Goal: Task Accomplishment & Management: Manage account settings

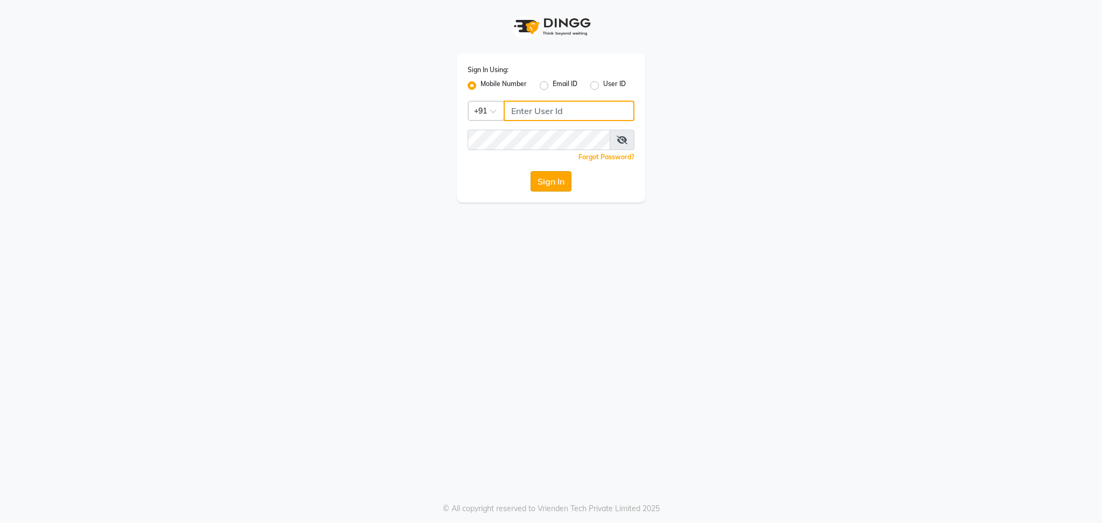
type input "8408993334"
click at [549, 181] on button "Sign In" at bounding box center [551, 181] width 41 height 20
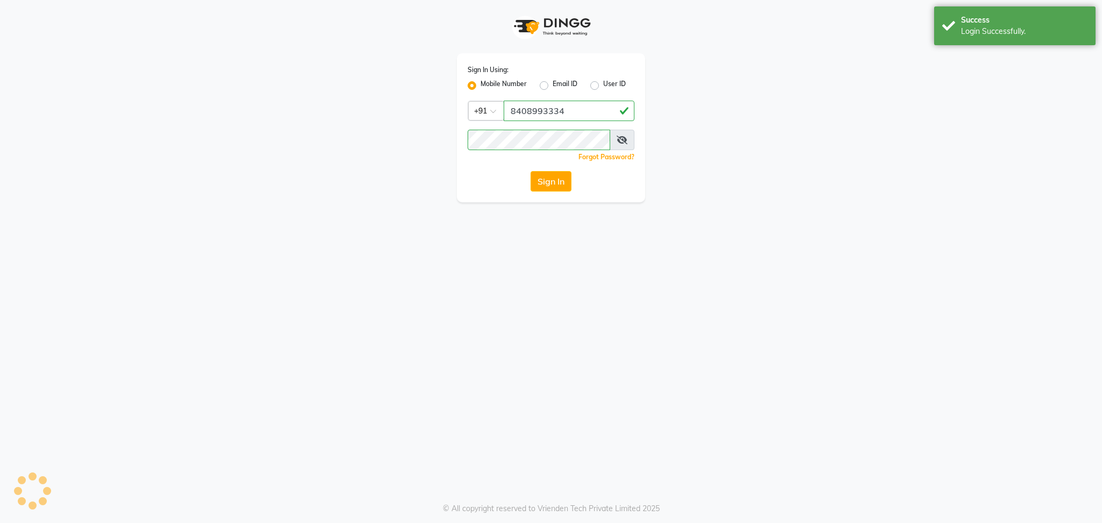
click at [614, 147] on span at bounding box center [622, 140] width 25 height 20
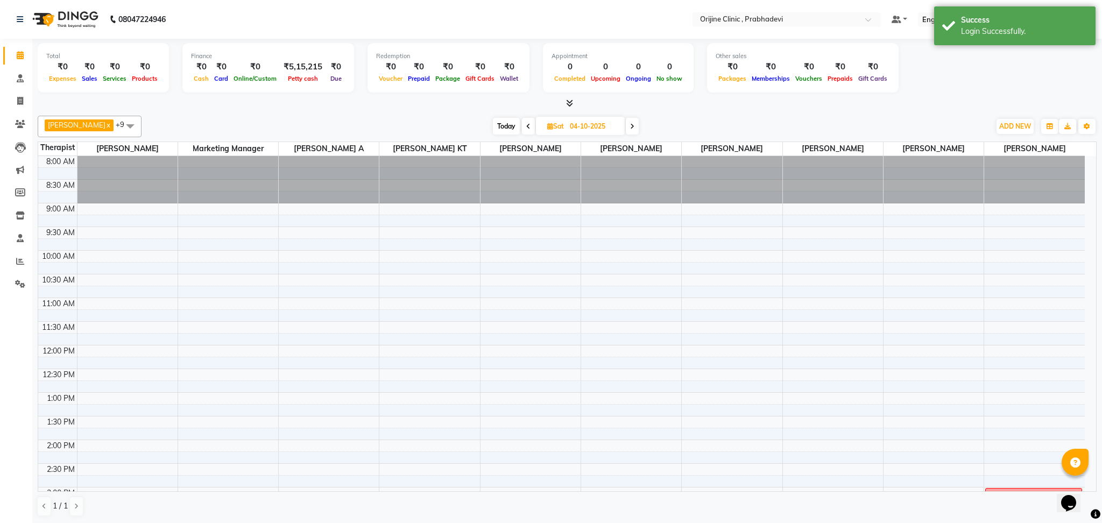
click at [630, 125] on icon at bounding box center [632, 126] width 4 height 6
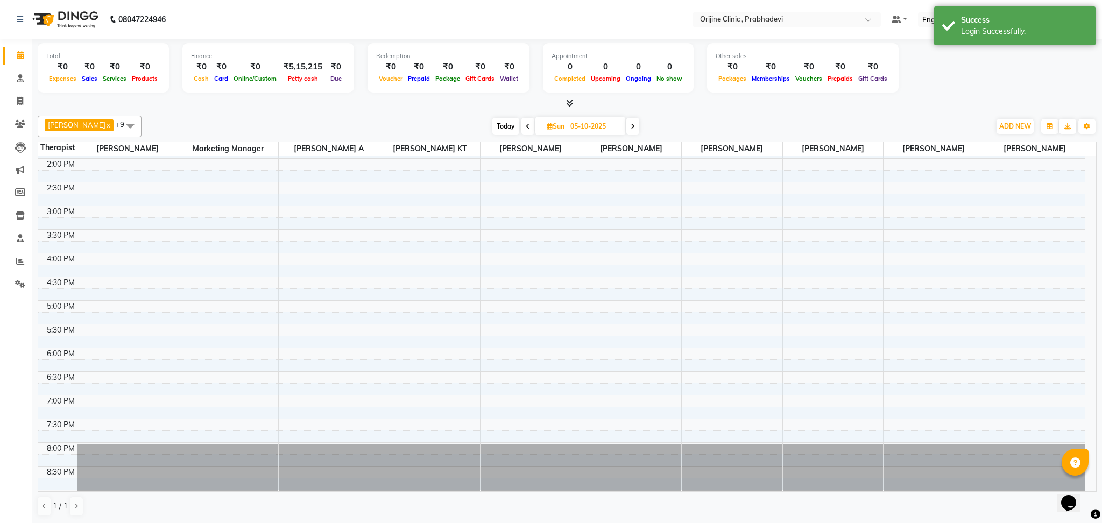
click at [631, 125] on icon at bounding box center [633, 126] width 4 height 6
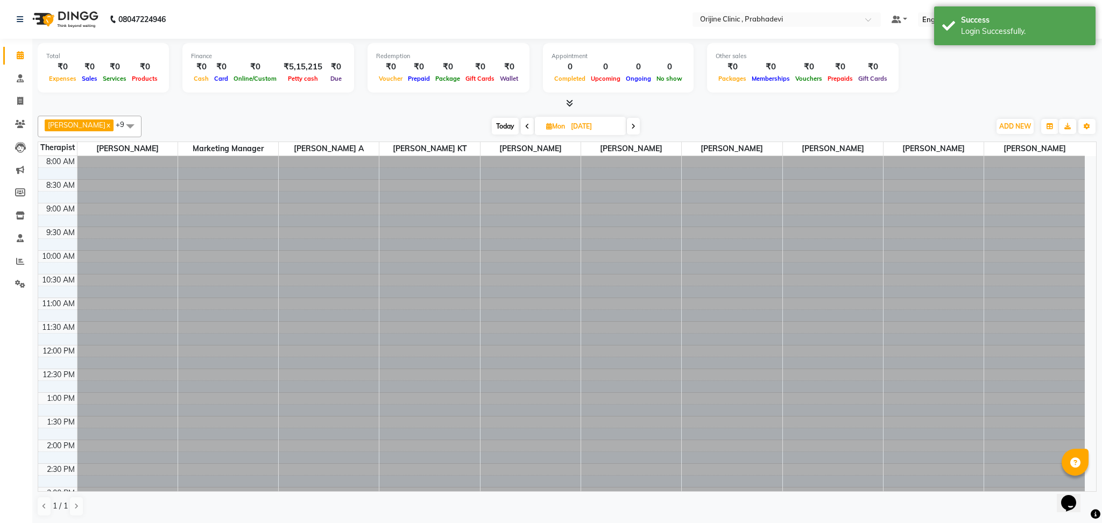
click at [631, 125] on icon at bounding box center [633, 126] width 4 height 6
click at [630, 125] on icon at bounding box center [632, 126] width 4 height 6
click at [631, 125] on icon at bounding box center [633, 126] width 4 height 6
click at [625, 125] on span at bounding box center [631, 126] width 13 height 17
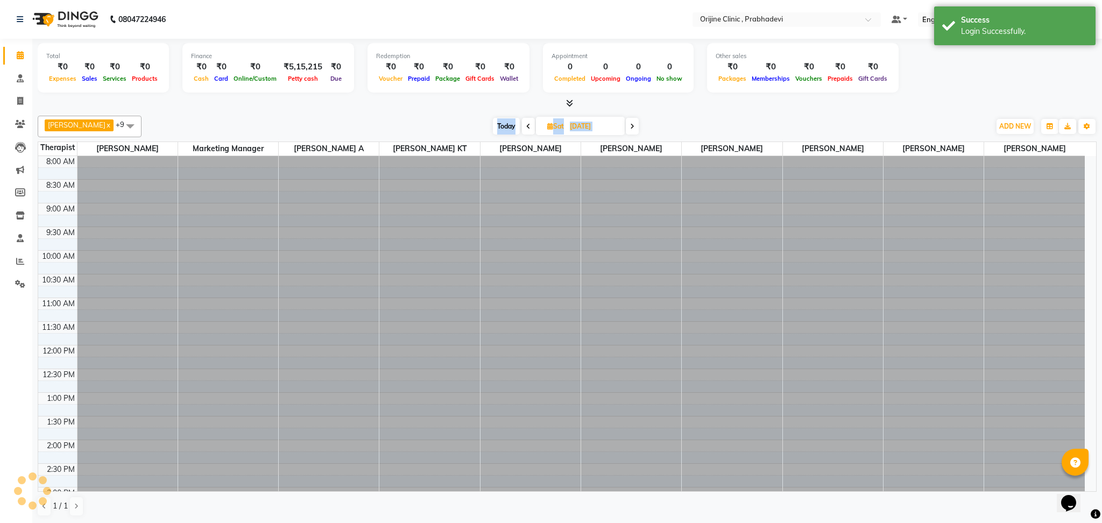
click at [630, 125] on icon at bounding box center [632, 126] width 4 height 6
click at [631, 125] on icon at bounding box center [633, 126] width 4 height 6
type input "[DATE]"
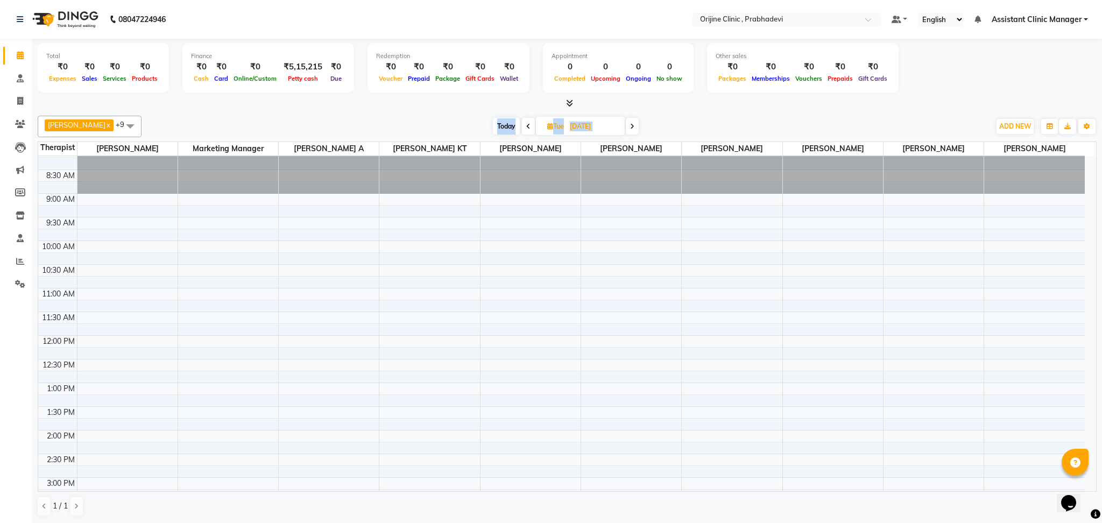
scroll to position [9, 0]
click at [1020, 270] on div "8:00 AM 8:30 AM 9:00 AM 9:30 AM 10:00 AM 10:30 AM 11:00 AM 11:30 AM 12:00 PM 12…" at bounding box center [561, 454] width 1047 height 615
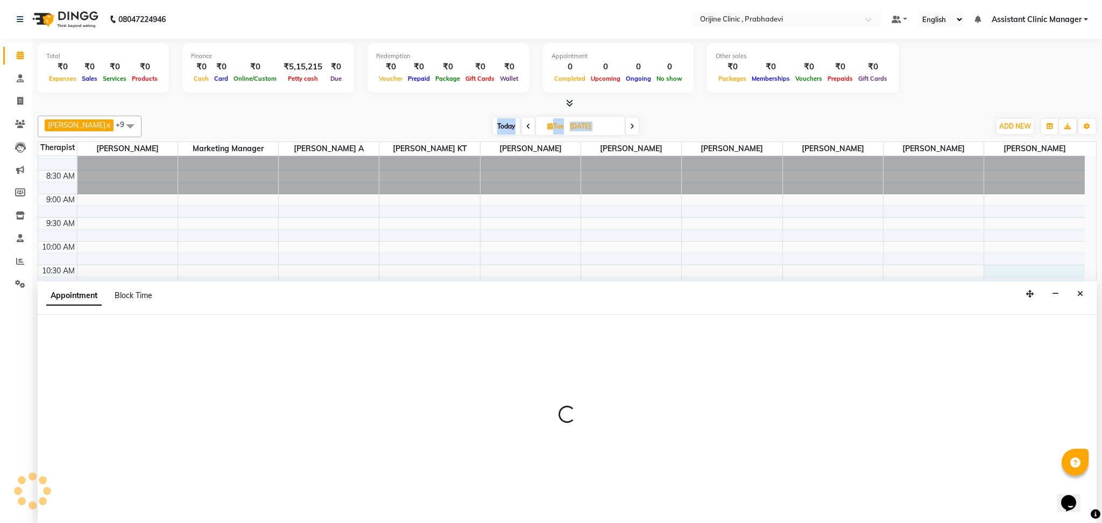
select select "85383"
select select "tentative"
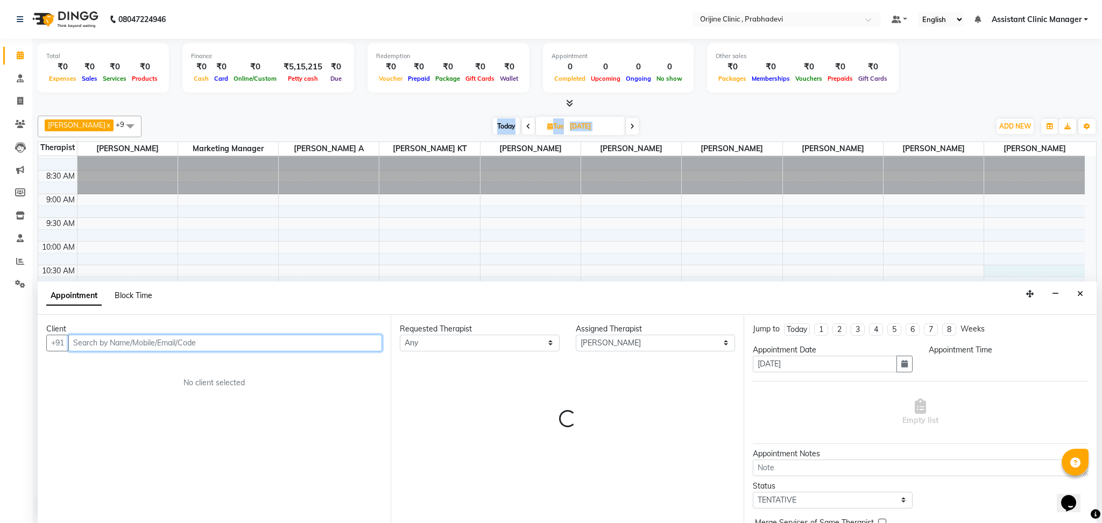
select select "630"
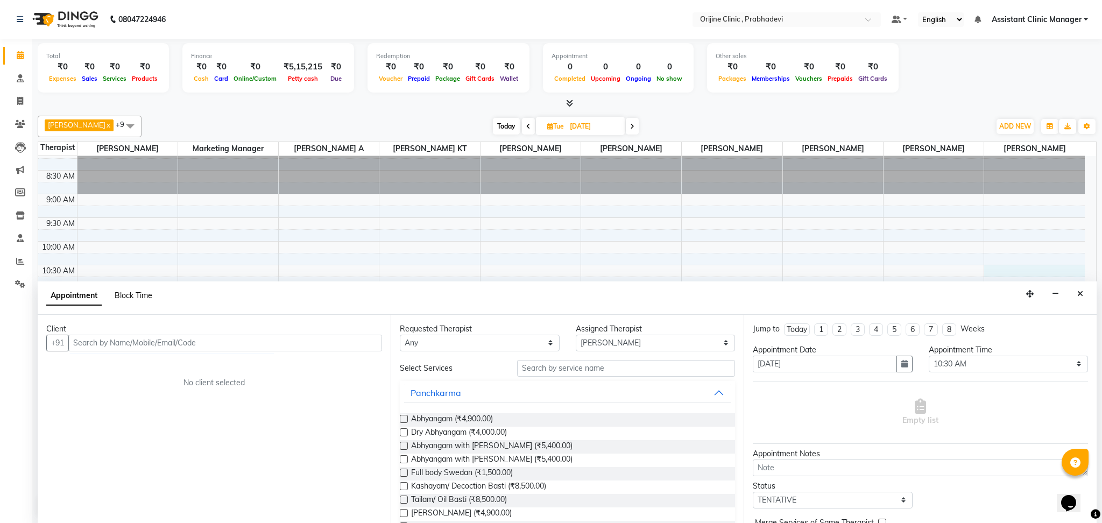
click at [134, 291] on span "Block Time" at bounding box center [134, 296] width 38 height 10
select select "85383"
select select "630"
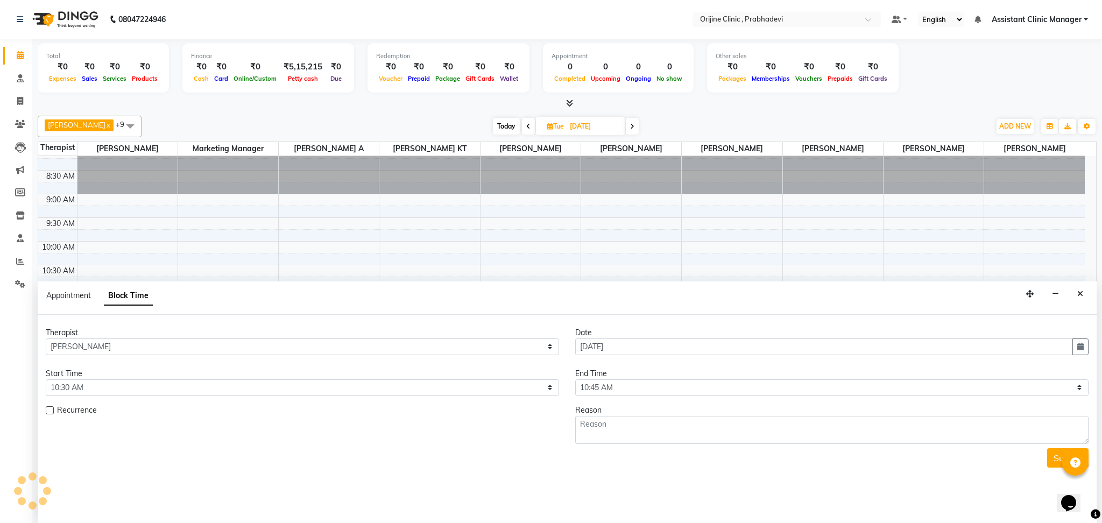
scroll to position [281, 0]
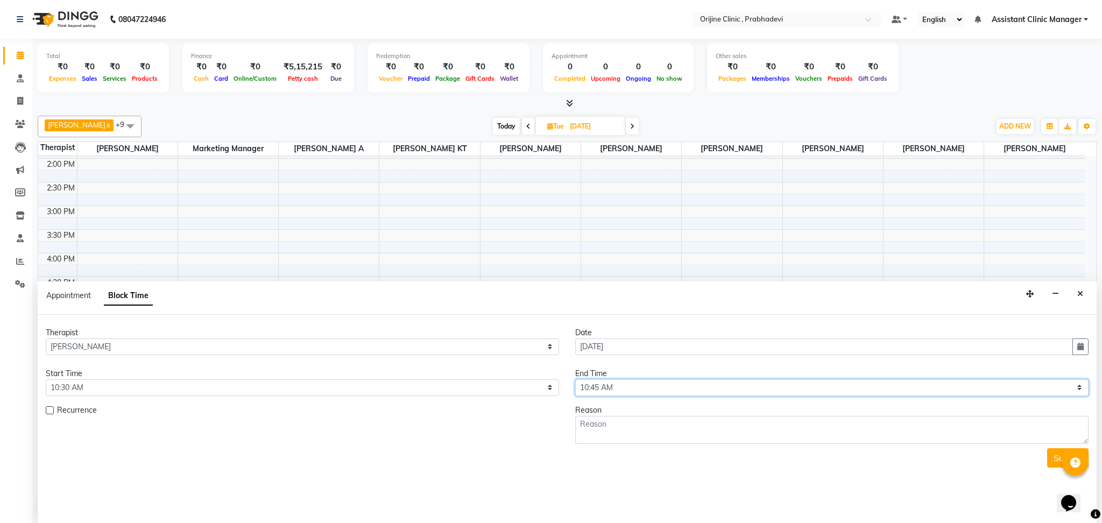
click at [599, 392] on select "Select 09:00 AM 09:15 AM 09:30 AM 09:45 AM 10:00 AM 10:15 AM 10:30 AM 10:45 AM …" at bounding box center [831, 387] width 513 height 17
click at [602, 384] on select "Select 09:00 AM 09:15 AM 09:30 AM 09:45 AM 10:00 AM 10:15 AM 10:30 AM 10:45 AM …" at bounding box center [831, 387] width 513 height 17
select select "1170"
click at [575, 379] on select "Select 09:00 AM 09:15 AM 09:30 AM 09:45 AM 10:00 AM 10:15 AM 10:30 AM 10:45 AM …" at bounding box center [831, 387] width 513 height 17
click at [597, 427] on textarea at bounding box center [831, 430] width 513 height 28
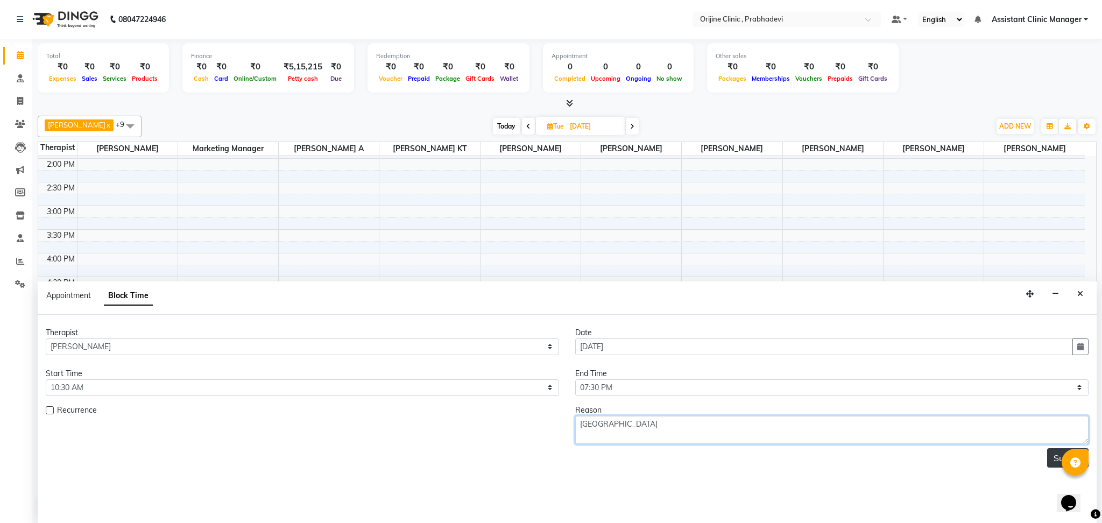
type textarea "[GEOGRAPHIC_DATA]"
click at [1054, 460] on button "Submit" at bounding box center [1067, 457] width 41 height 19
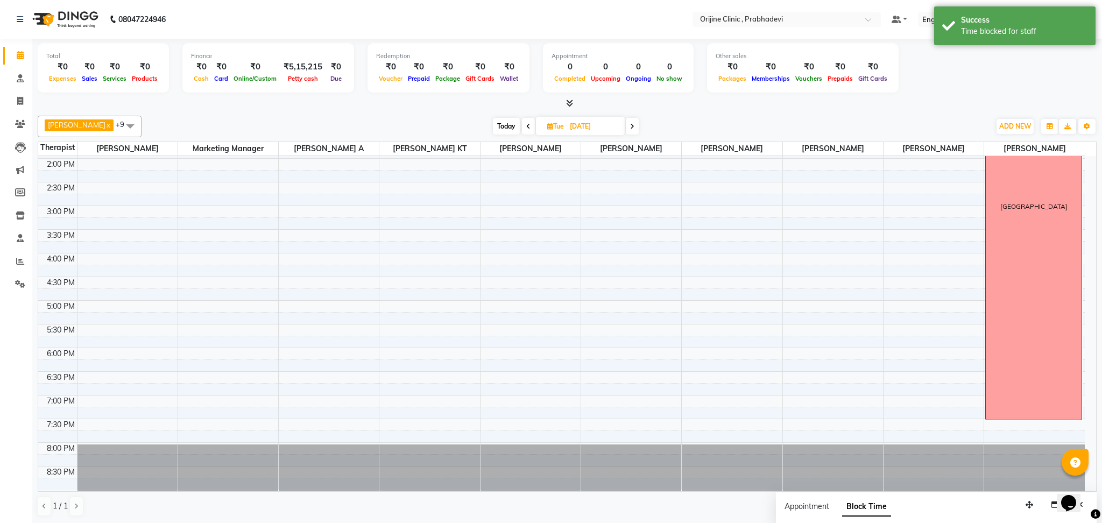
click at [630, 129] on icon at bounding box center [632, 126] width 4 height 6
type input "[DATE]"
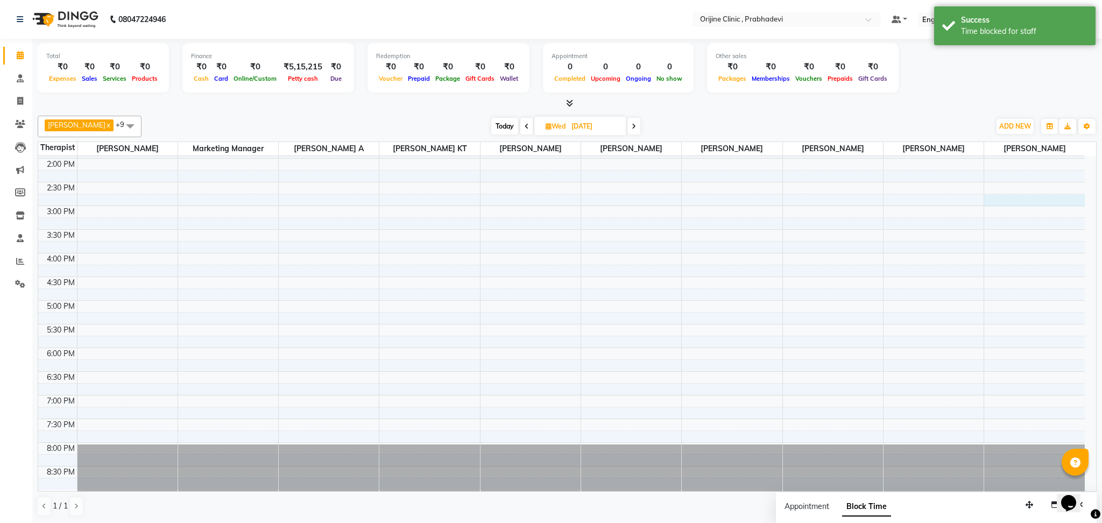
click at [995, 203] on div "8:00 AM 8:30 AM 9:00 AM 9:30 AM 10:00 AM 10:30 AM 11:00 AM 11:30 AM 12:00 PM 12…" at bounding box center [561, 182] width 1047 height 615
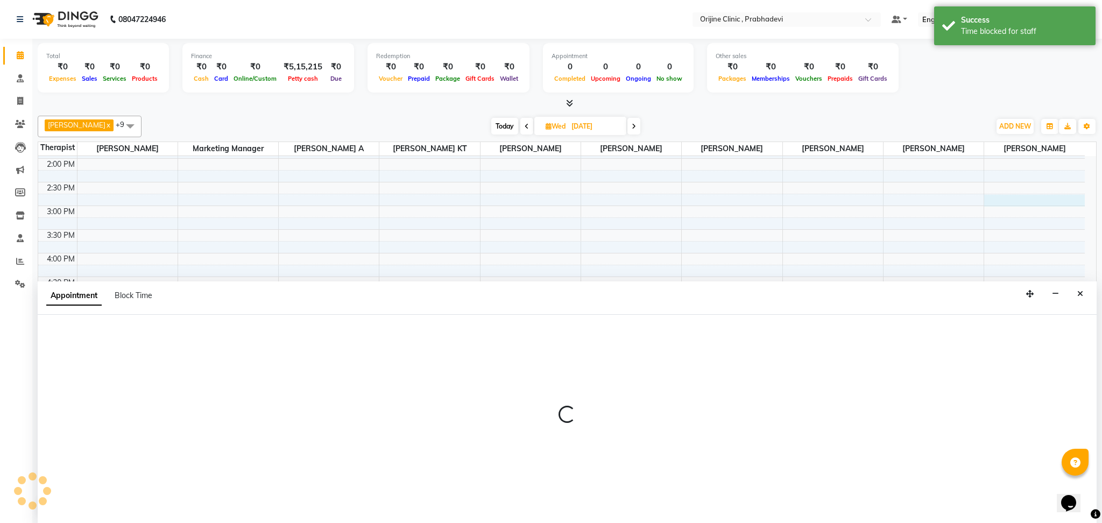
select select "85383"
select select "885"
select select "tentative"
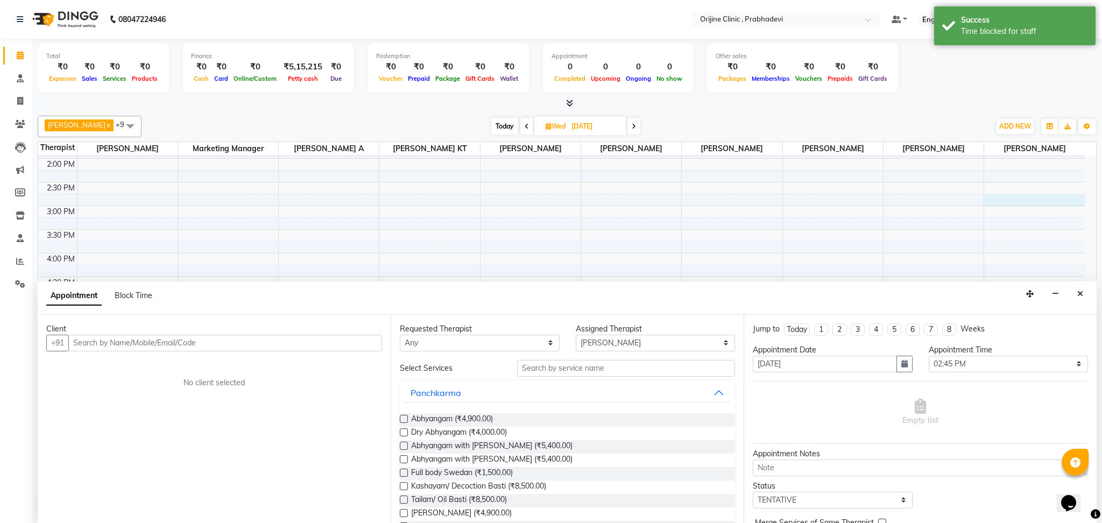
click at [142, 288] on div "Appointment Block Time" at bounding box center [105, 298] width 119 height 24
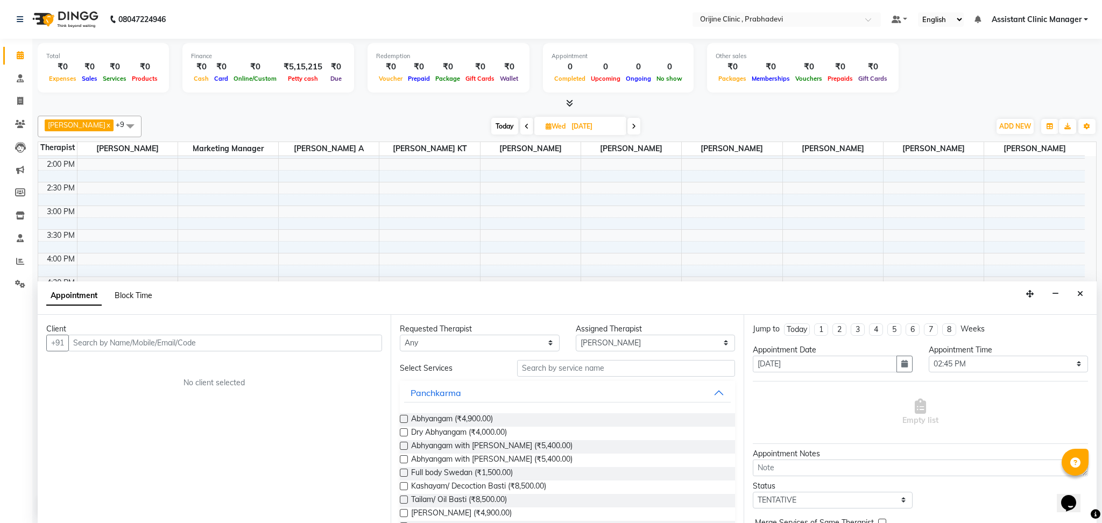
click at [128, 295] on span "Block Time" at bounding box center [134, 296] width 38 height 10
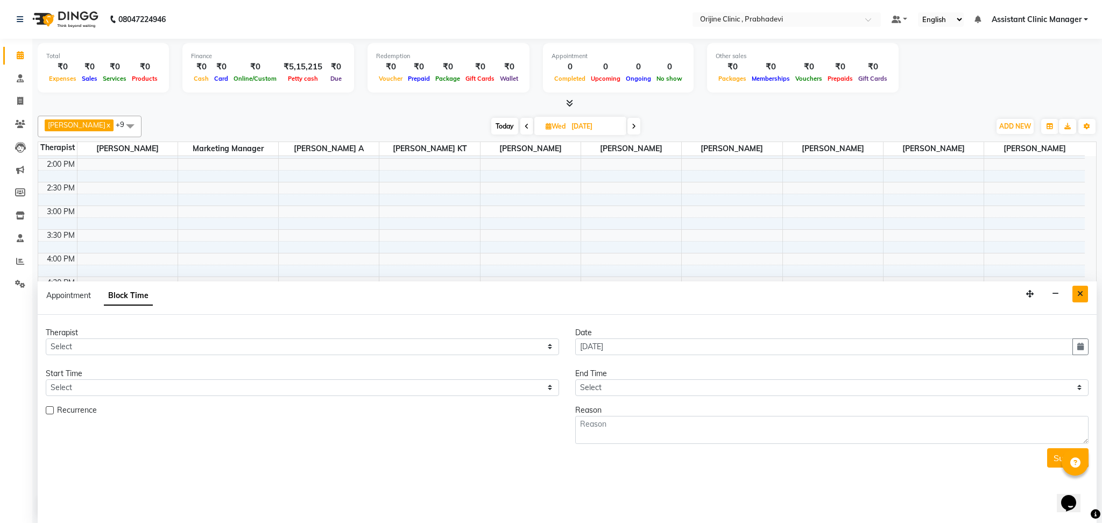
click at [1080, 296] on icon "Close" at bounding box center [1080, 294] width 6 height 8
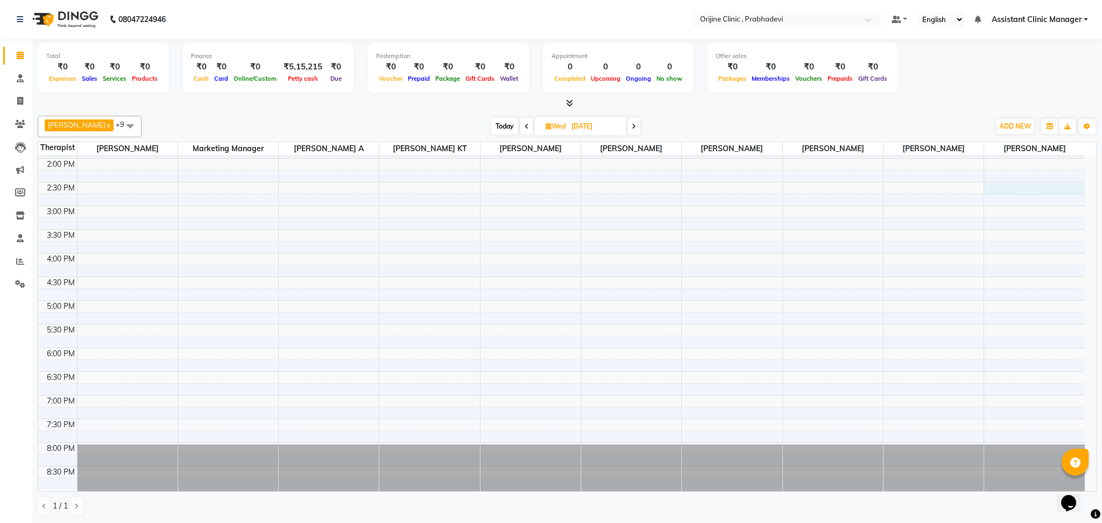
click at [1020, 188] on div "8:00 AM 8:30 AM 9:00 AM 9:30 AM 10:00 AM 10:30 AM 11:00 AM 11:30 AM 12:00 PM 12…" at bounding box center [561, 182] width 1047 height 615
select select "85383"
select select "870"
select select "tentative"
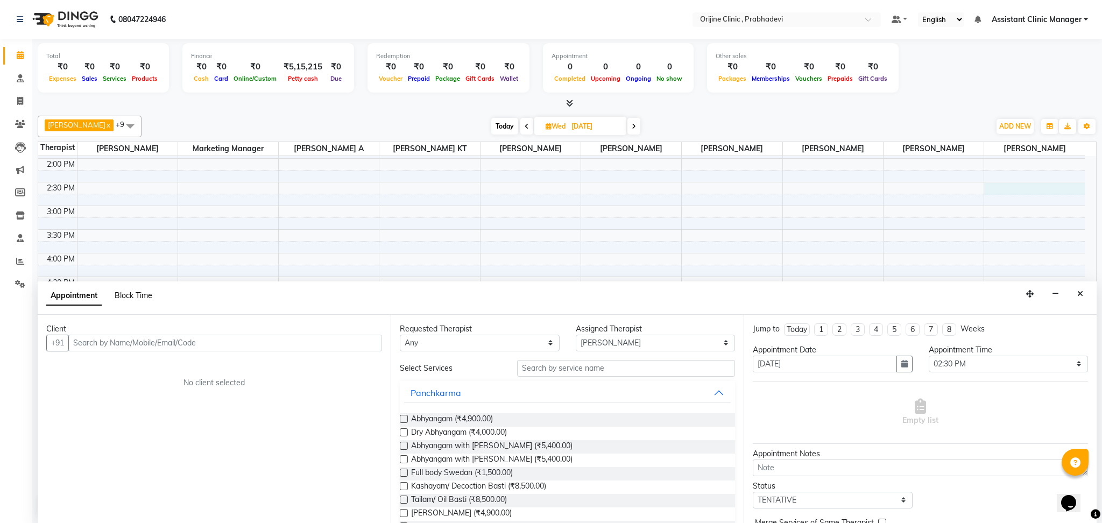
click at [123, 293] on span "Block Time" at bounding box center [134, 296] width 38 height 10
select select "85383"
select select "870"
select select "885"
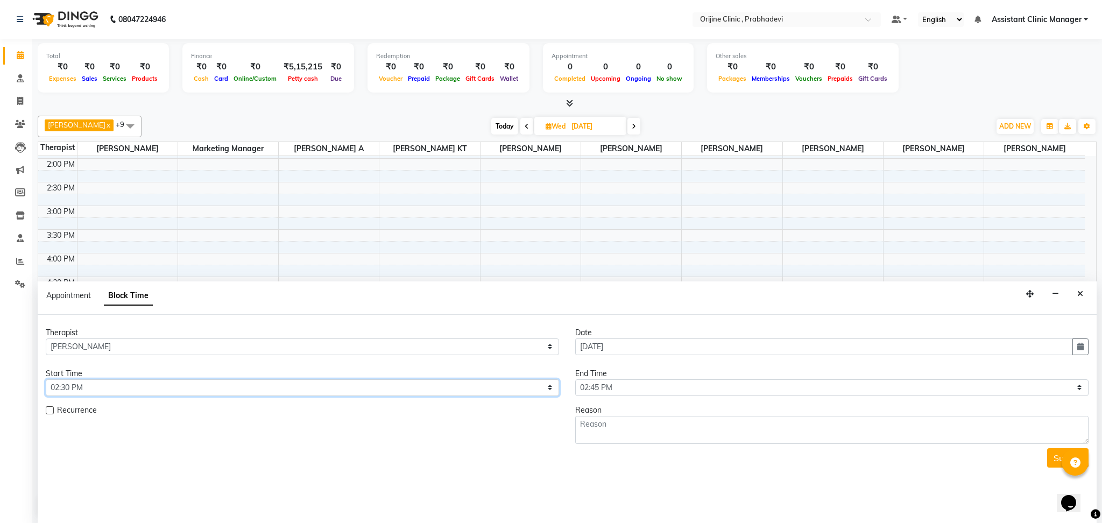
click at [106, 389] on select "Select 09:00 AM 09:15 AM 09:30 AM 09:45 AM 10:00 AM 10:15 AM 10:30 AM 10:45 AM …" at bounding box center [302, 387] width 513 height 17
select select "630"
click at [46, 379] on select "Select 09:00 AM 09:15 AM 09:30 AM 09:45 AM 10:00 AM 10:15 AM 10:30 AM 10:45 AM …" at bounding box center [302, 387] width 513 height 17
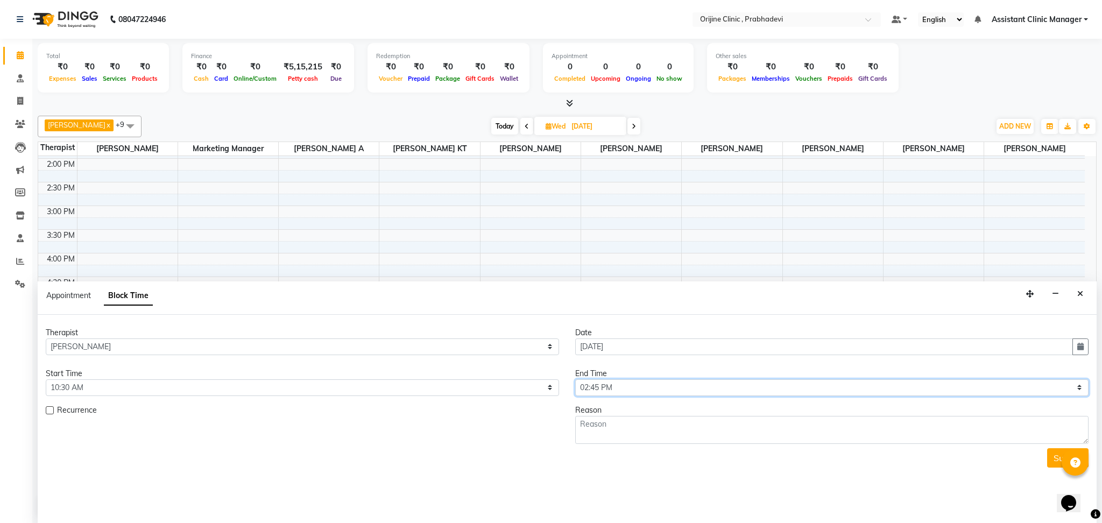
click at [619, 392] on select "Select 09:00 AM 09:15 AM 09:30 AM 09:45 AM 10:00 AM 10:15 AM 10:30 AM 10:45 AM …" at bounding box center [831, 387] width 513 height 17
select select "1170"
click at [575, 379] on select "Select 09:00 AM 09:15 AM 09:30 AM 09:45 AM 10:00 AM 10:15 AM 10:30 AM 10:45 AM …" at bounding box center [831, 387] width 513 height 17
click at [596, 435] on textarea at bounding box center [831, 430] width 513 height 28
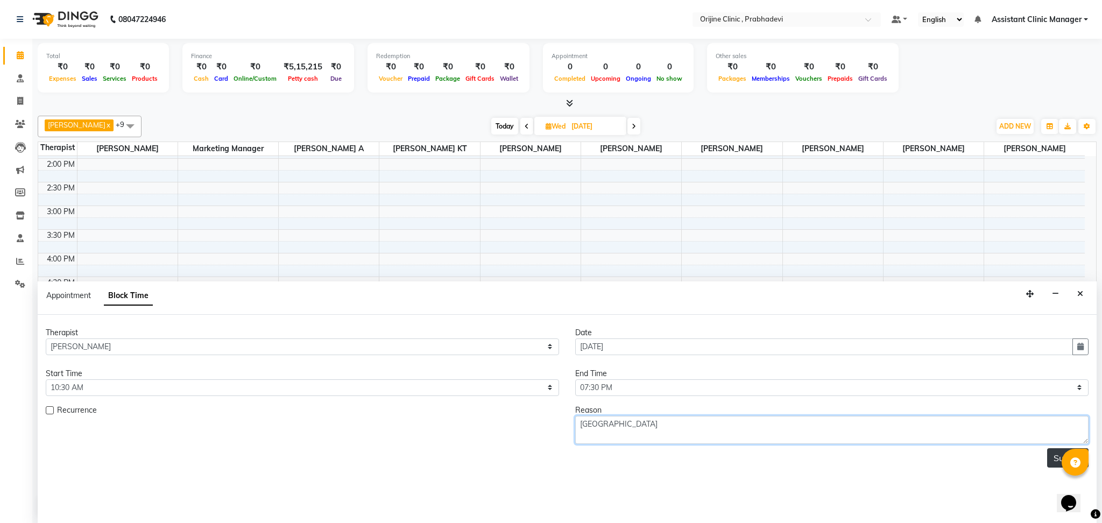
type textarea "[GEOGRAPHIC_DATA]"
click at [1051, 462] on button "Submit" at bounding box center [1067, 457] width 41 height 19
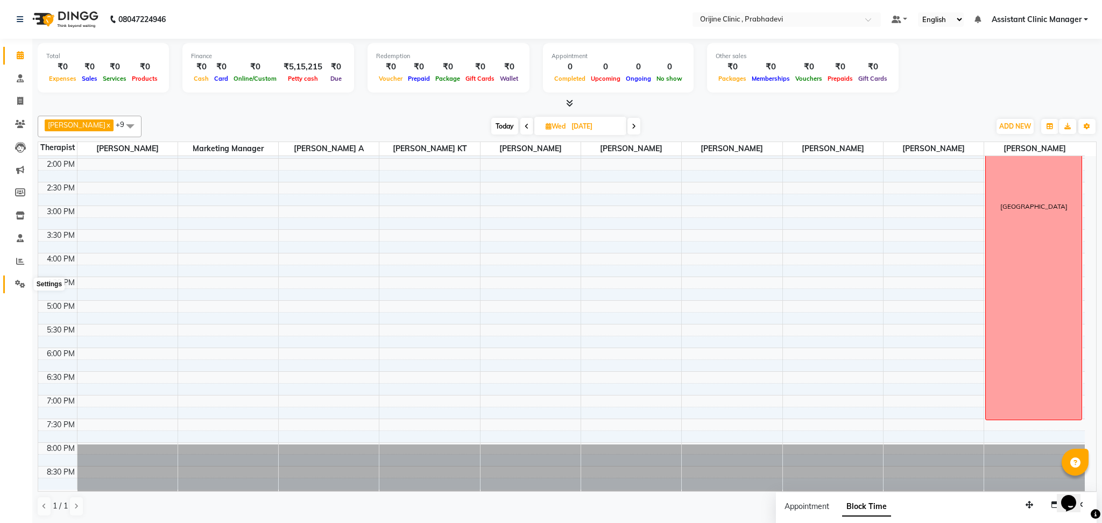
click at [15, 281] on icon at bounding box center [20, 284] width 10 height 8
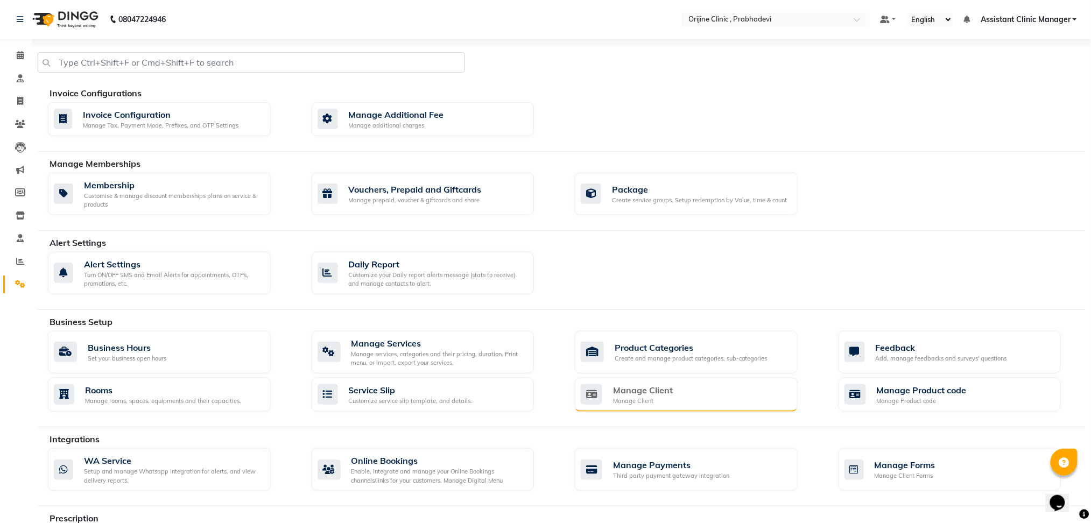
scroll to position [122, 0]
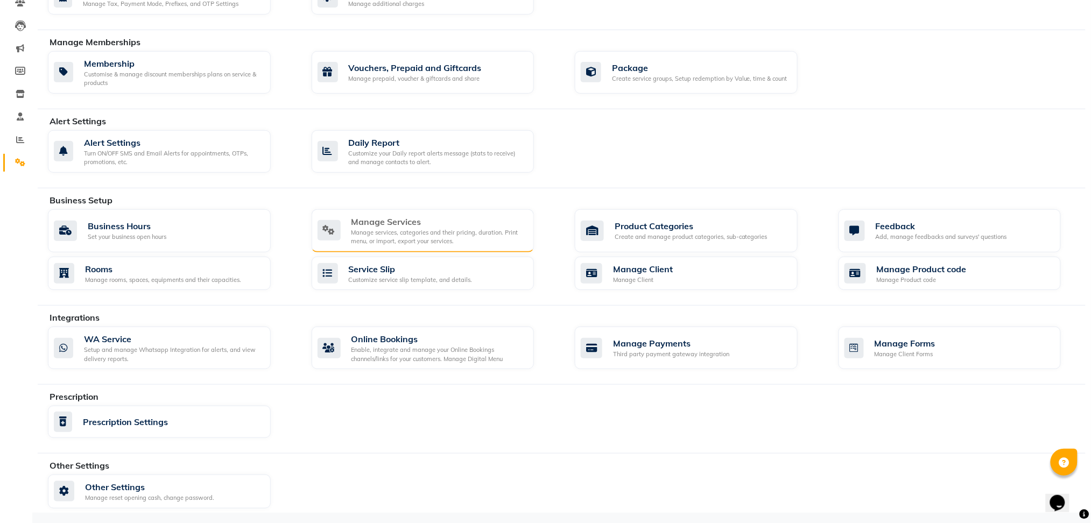
click at [414, 229] on div "Manage services, categories and their pricing, duration. Print menu, or import,…" at bounding box center [438, 237] width 174 height 18
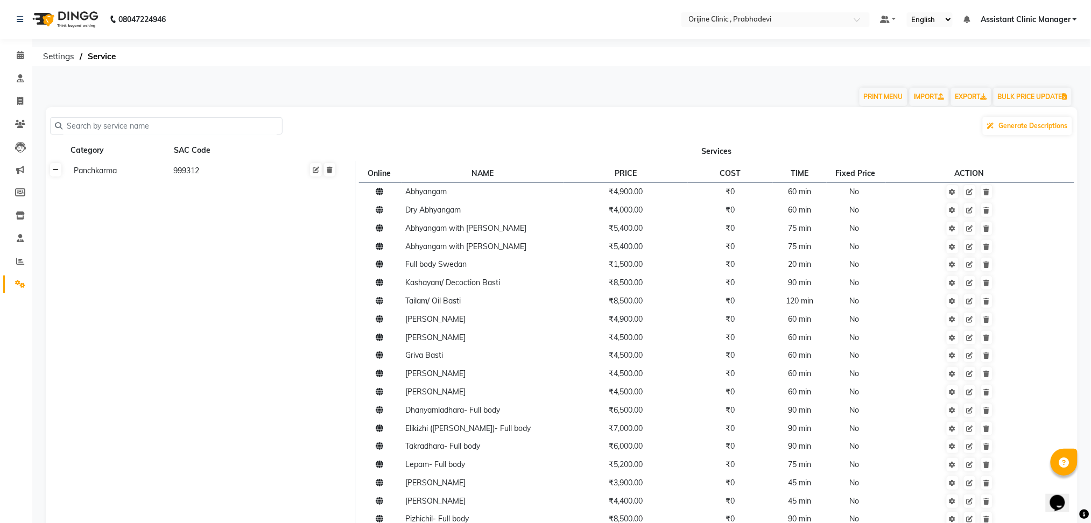
click at [55, 171] on icon at bounding box center [56, 170] width 6 height 6
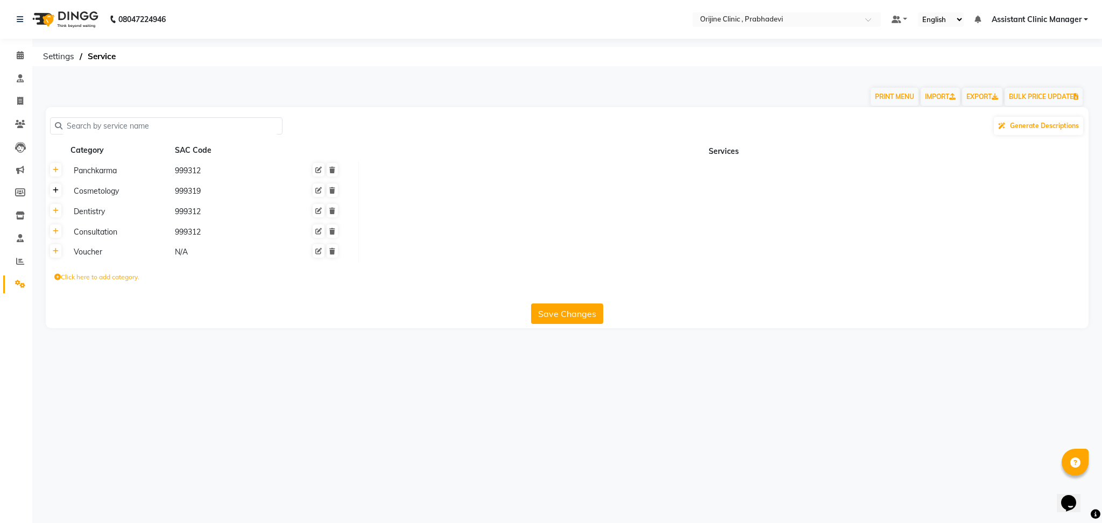
click at [58, 195] on link at bounding box center [55, 189] width 11 height 13
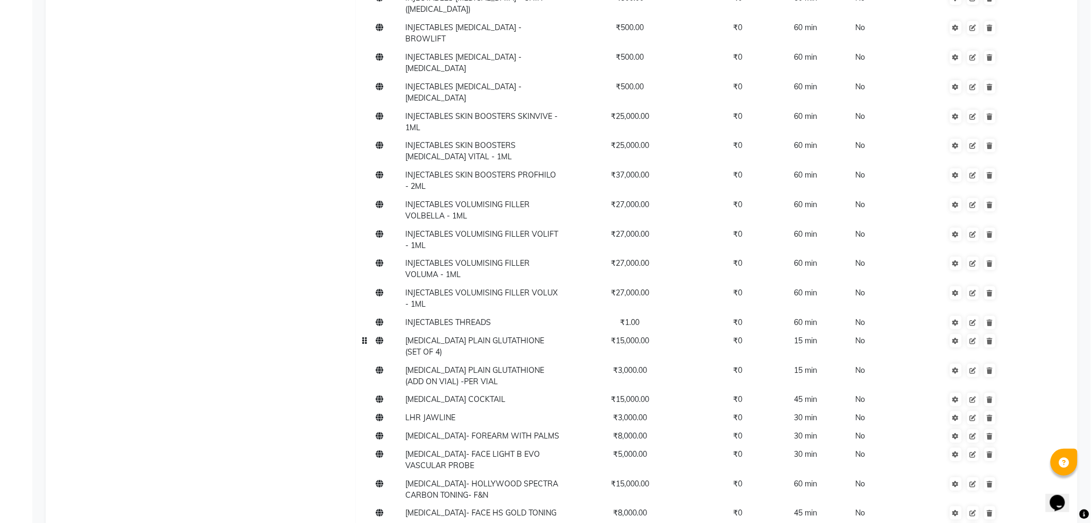
scroll to position [13364, 0]
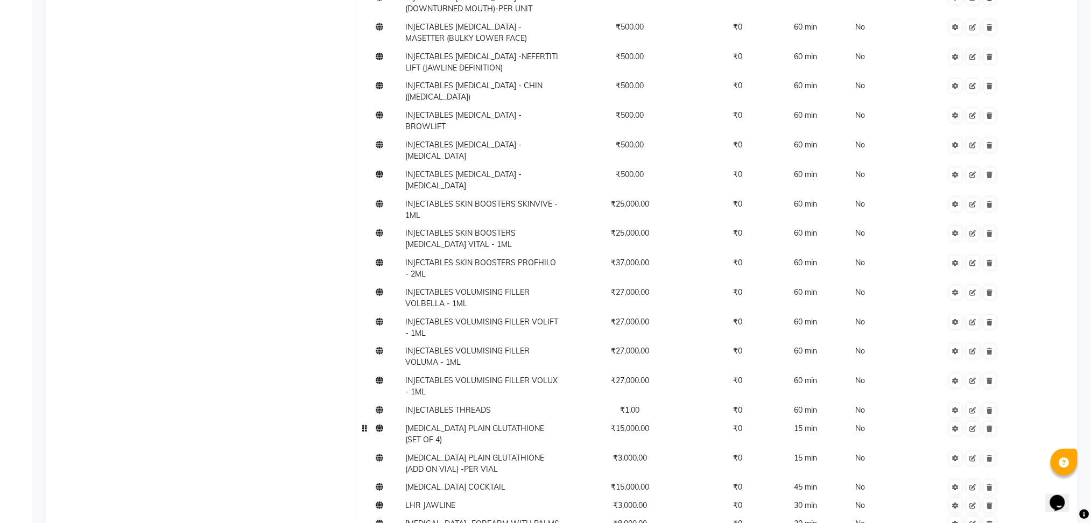
click at [461, 423] on span "[MEDICAL_DATA] PLAIN GLUTATHIONE (SET OF 4)" at bounding box center [474, 433] width 139 height 21
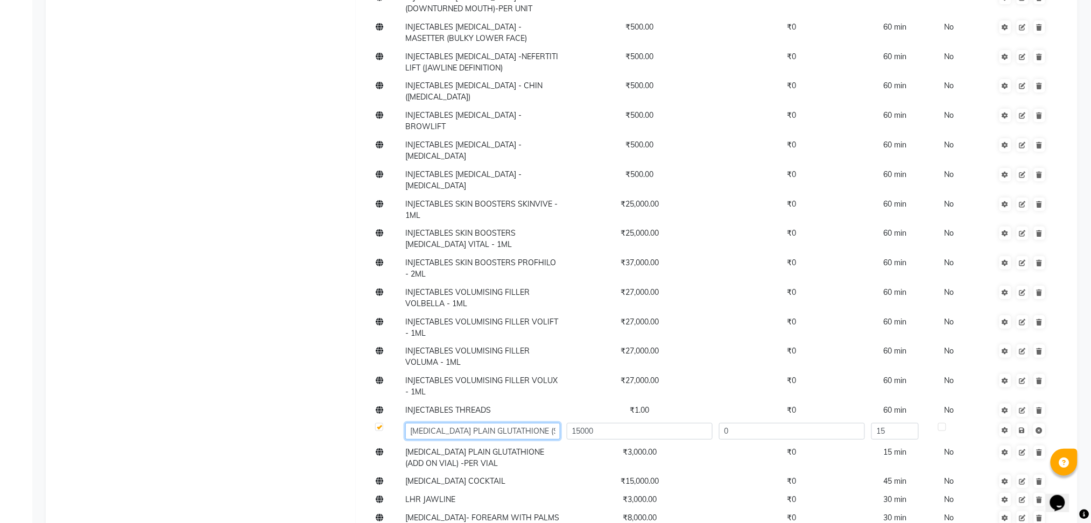
click at [536, 423] on input "[MEDICAL_DATA] PLAIN GLUTATHIONE (SET OF 4)" at bounding box center [482, 431] width 154 height 17
type input "I"
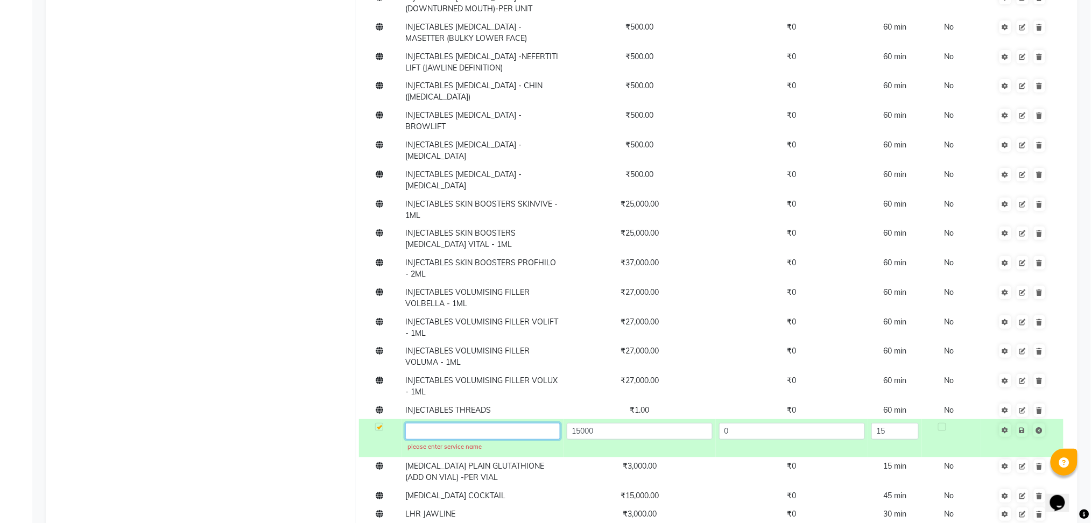
paste input "ORIJINE’S BRIGHT BOOST"
type input "ORIJINE’S BRIGHT BOOST"
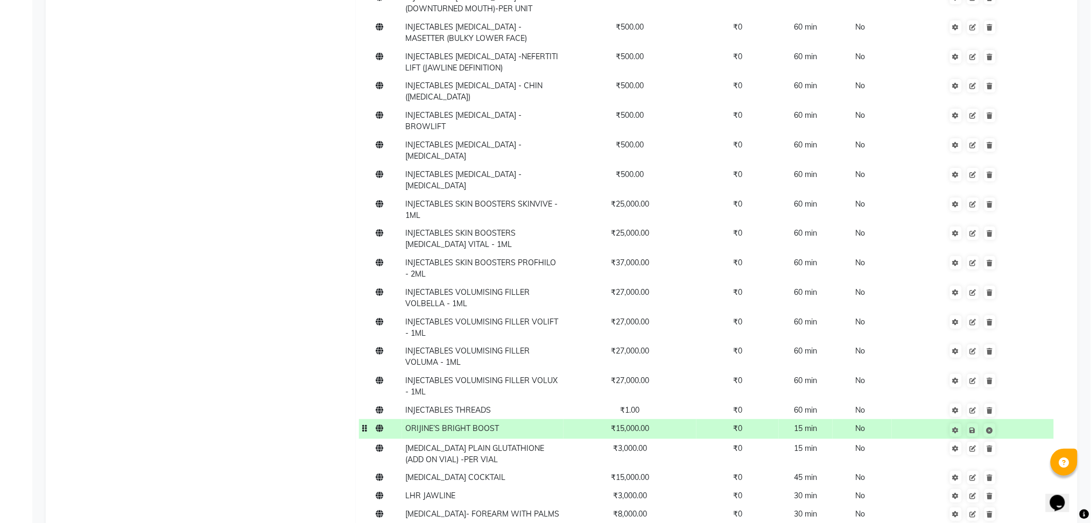
click at [631, 423] on span "₹15,000.00" at bounding box center [630, 428] width 38 height 10
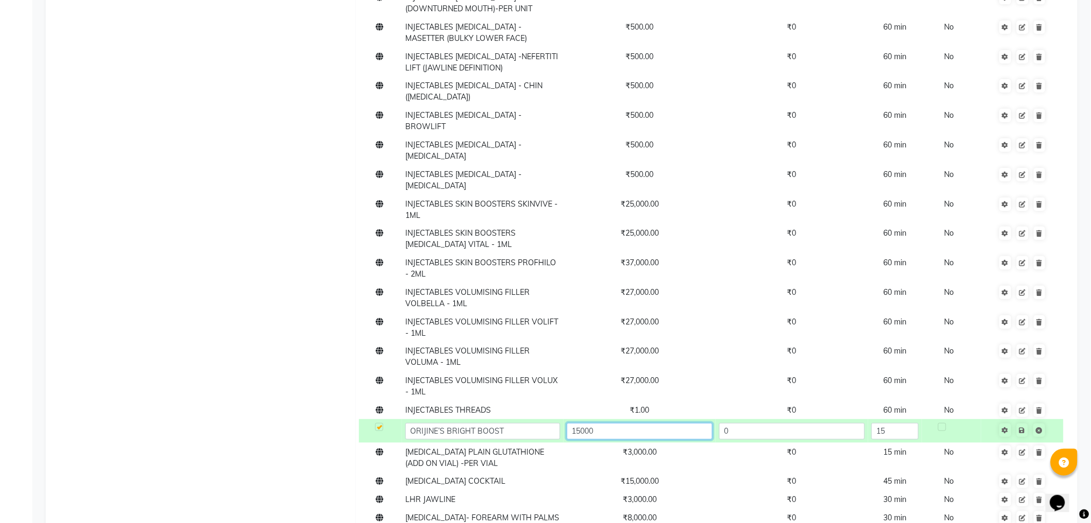
click at [648, 423] on input "15000" at bounding box center [639, 431] width 145 height 17
type input "1"
type input "12000"
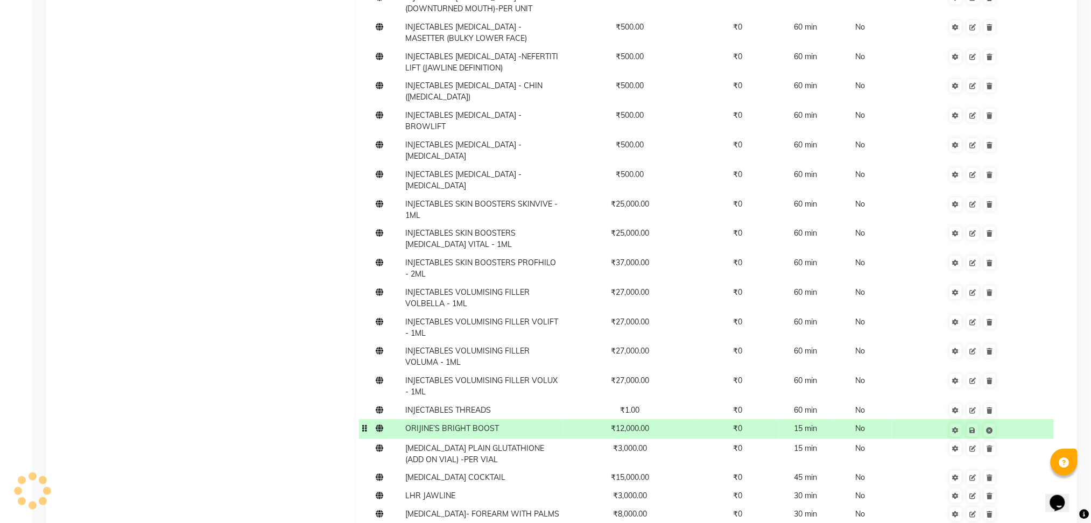
click at [817, 423] on span "15 min" at bounding box center [805, 428] width 23 height 10
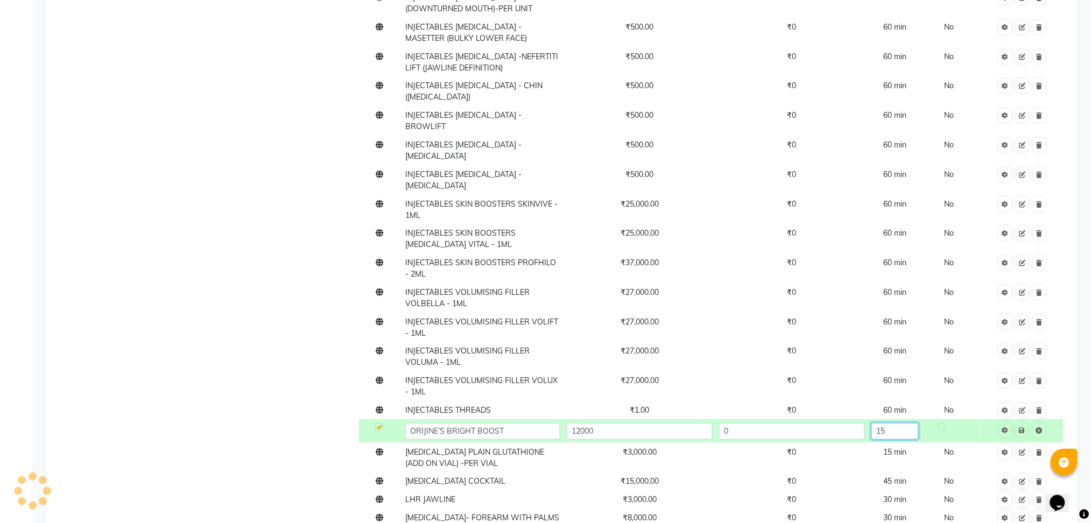
click at [900, 423] on input "15" at bounding box center [894, 431] width 47 height 17
type input "1"
type input "30"
click at [1023, 419] on td "Save" at bounding box center [1022, 431] width 82 height 24
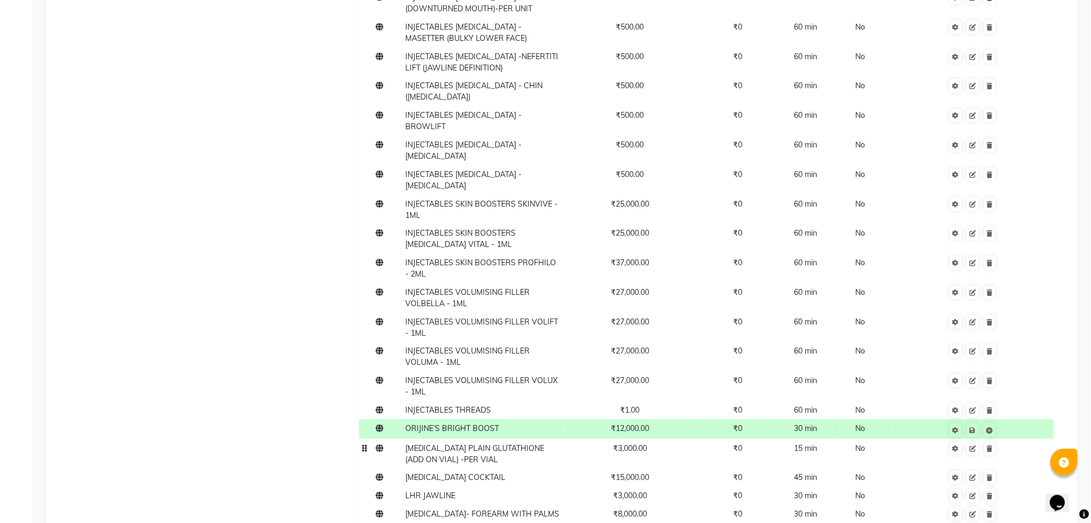
click at [477, 439] on td "[MEDICAL_DATA] PLAIN GLUTATHIONE (ADD ON VIAL) -PER VIAL" at bounding box center [482, 454] width 161 height 30
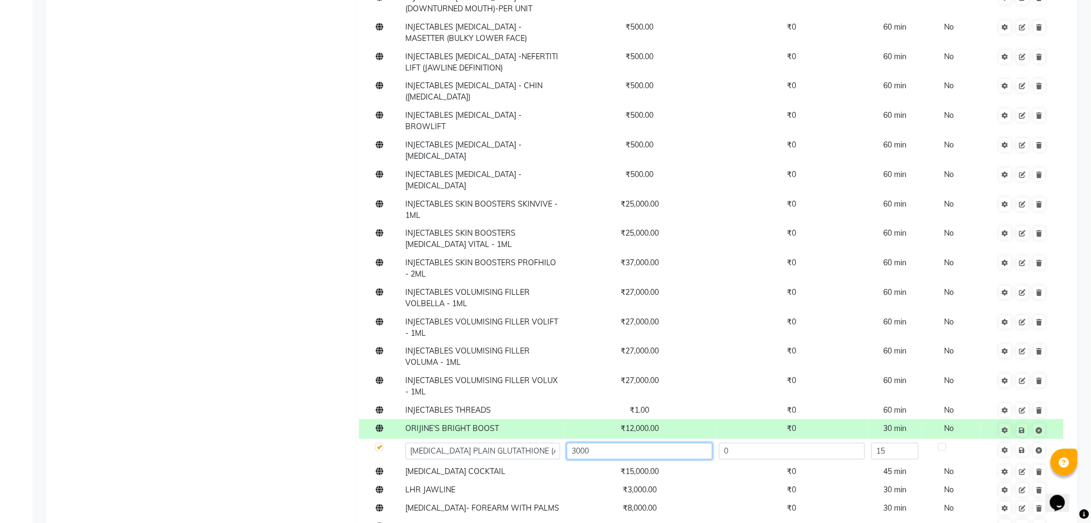
click at [608, 443] on input "3000" at bounding box center [639, 451] width 145 height 17
type input "3"
type input "2500"
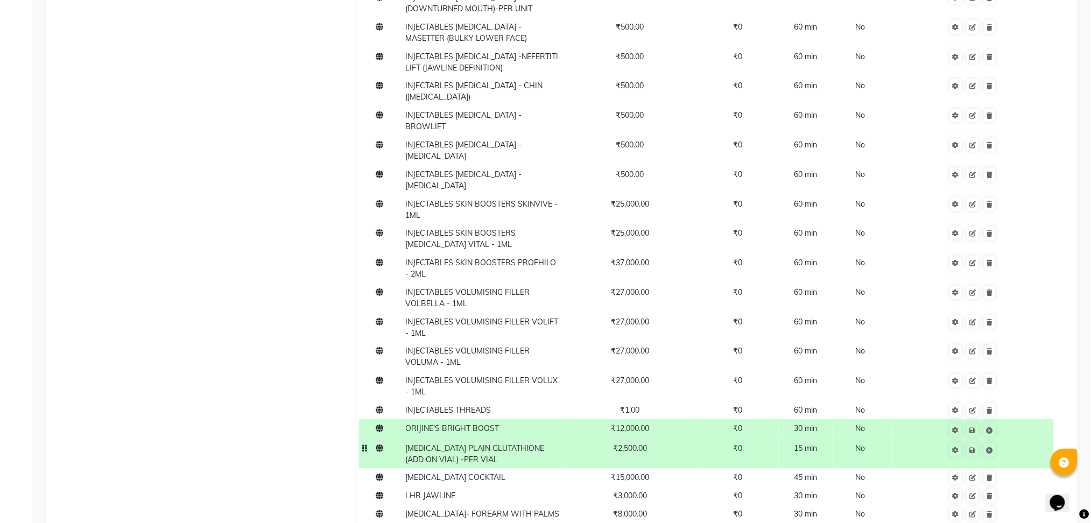
click at [462, 443] on span "[MEDICAL_DATA] PLAIN GLUTATHIONE (ADD ON VIAL) -PER VIAL" at bounding box center [474, 453] width 139 height 21
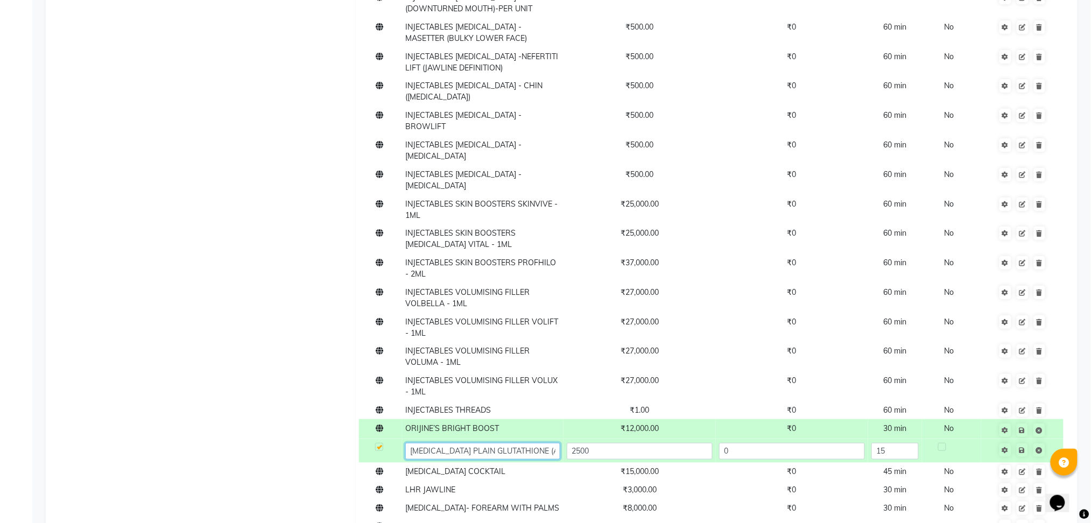
click at [461, 443] on input "[MEDICAL_DATA] PLAIN GLUTATHIONE (ADD ON VIAL) -PER VIAL" at bounding box center [482, 451] width 154 height 17
type input "[MEDICAL_DATA] GLUTATHIONE (ADD ON VIAL) -PER VIAL"
click at [1025, 439] on td "Save" at bounding box center [1022, 451] width 82 height 24
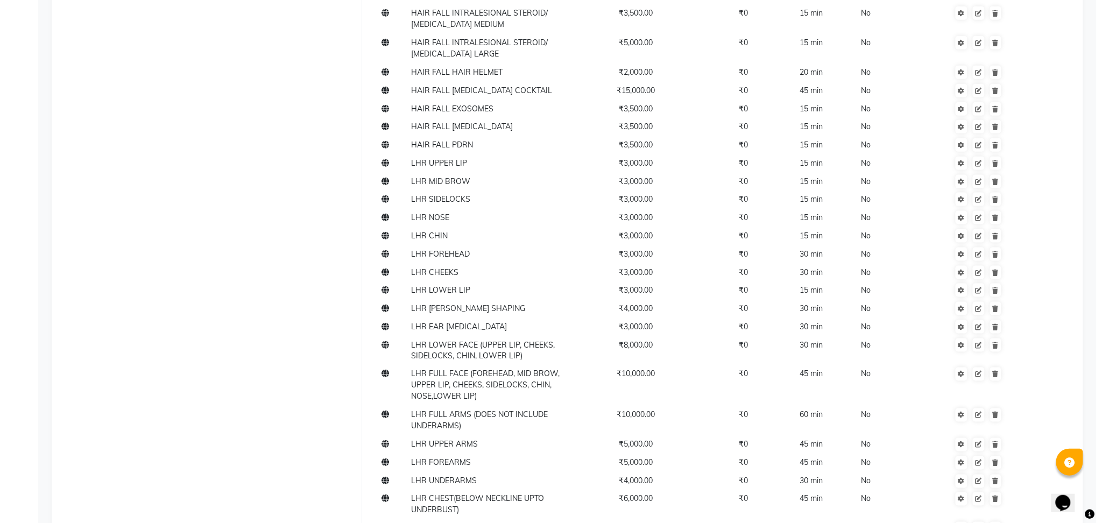
scroll to position [0, 0]
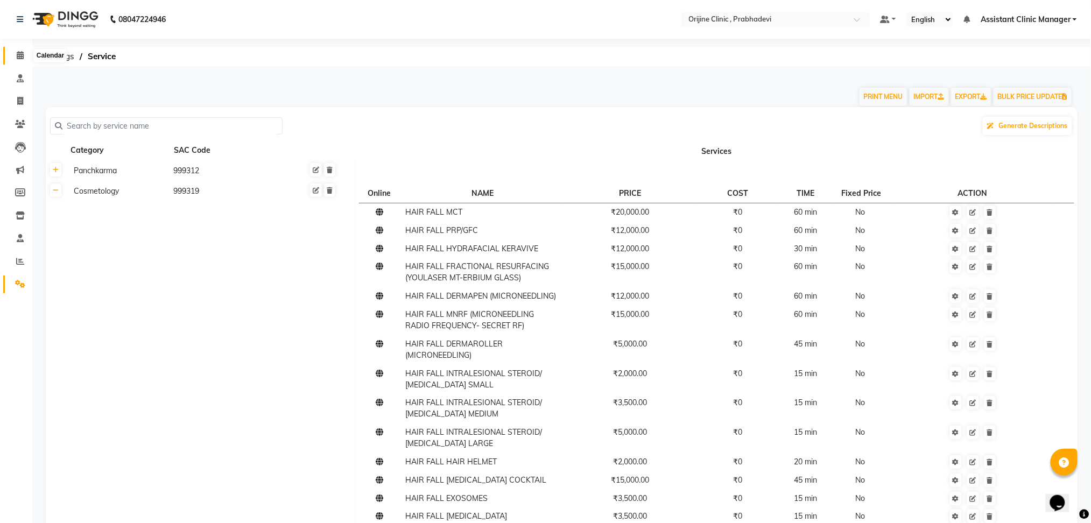
click at [18, 53] on icon at bounding box center [20, 55] width 7 height 8
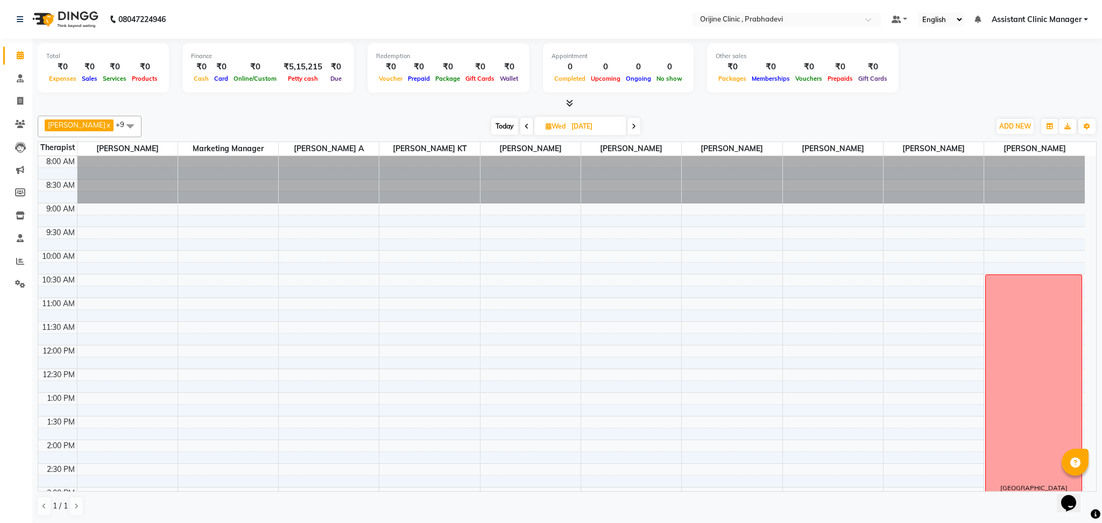
click at [525, 128] on icon at bounding box center [527, 126] width 4 height 6
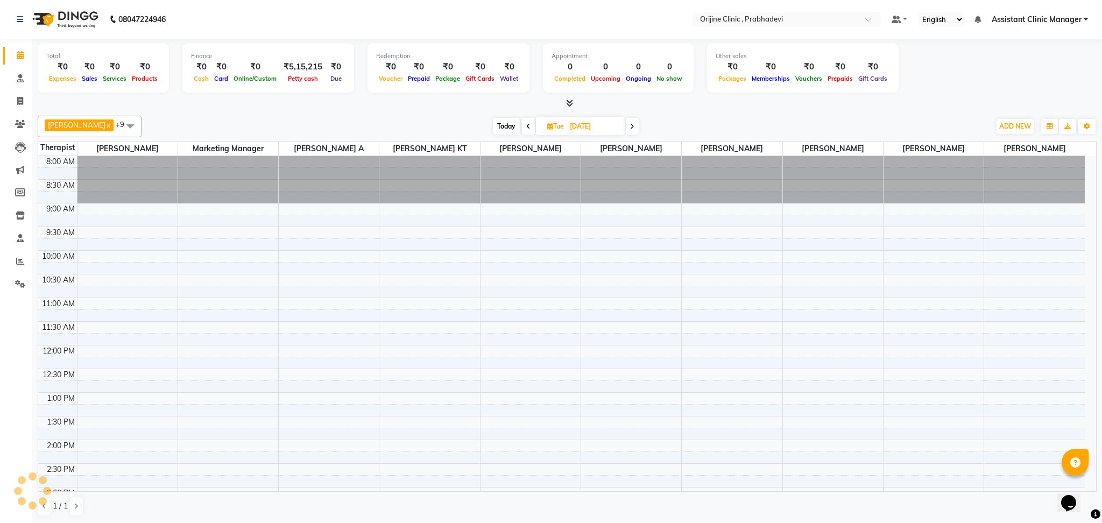
scroll to position [281, 0]
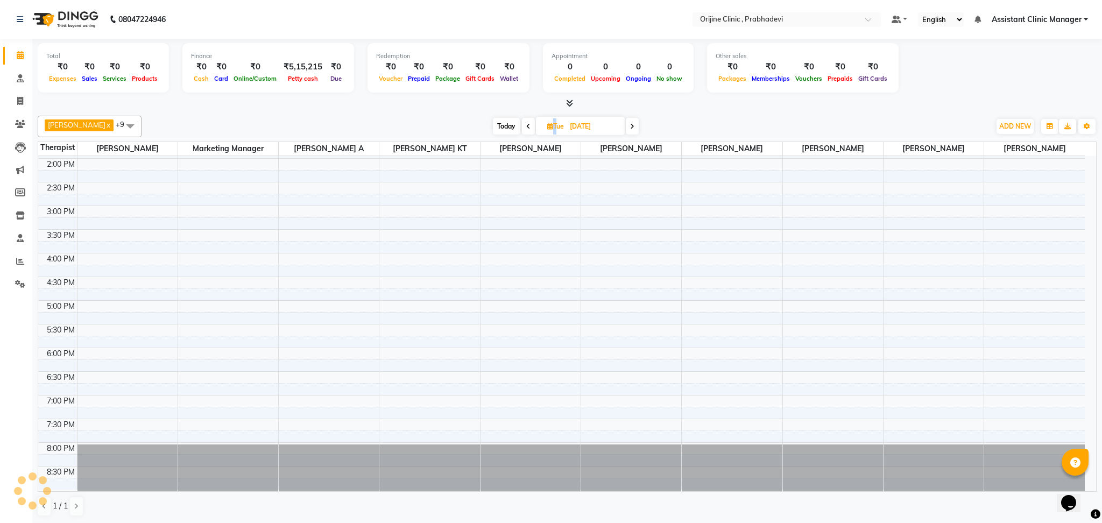
click at [526, 128] on icon at bounding box center [528, 126] width 4 height 6
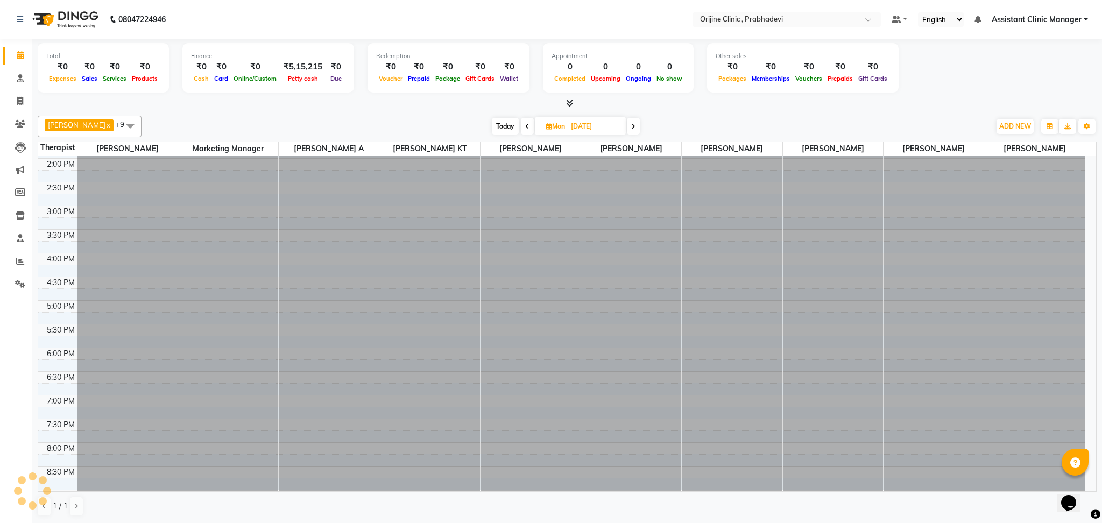
scroll to position [0, 0]
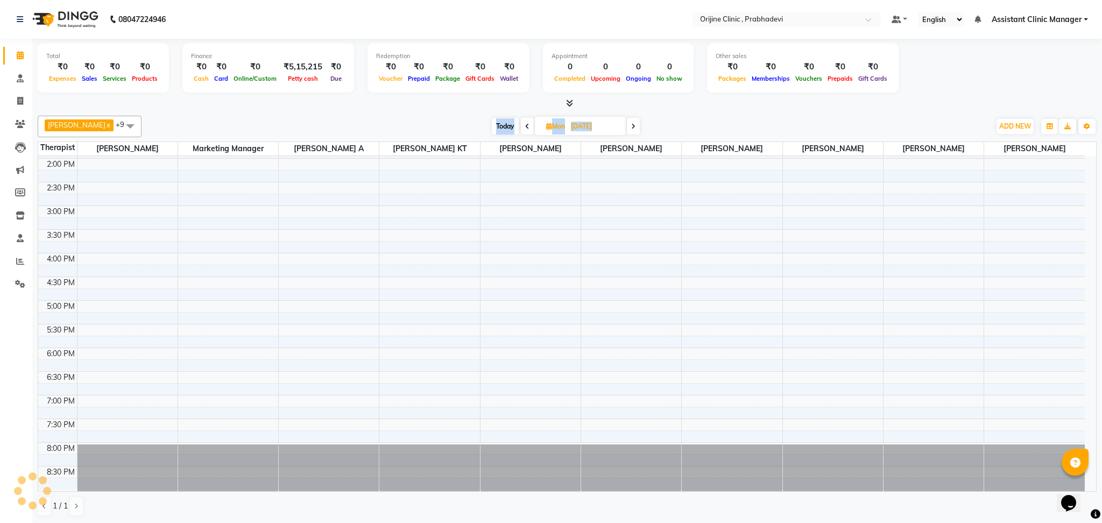
click at [525, 128] on icon at bounding box center [527, 126] width 4 height 6
click at [526, 128] on icon at bounding box center [528, 126] width 4 height 6
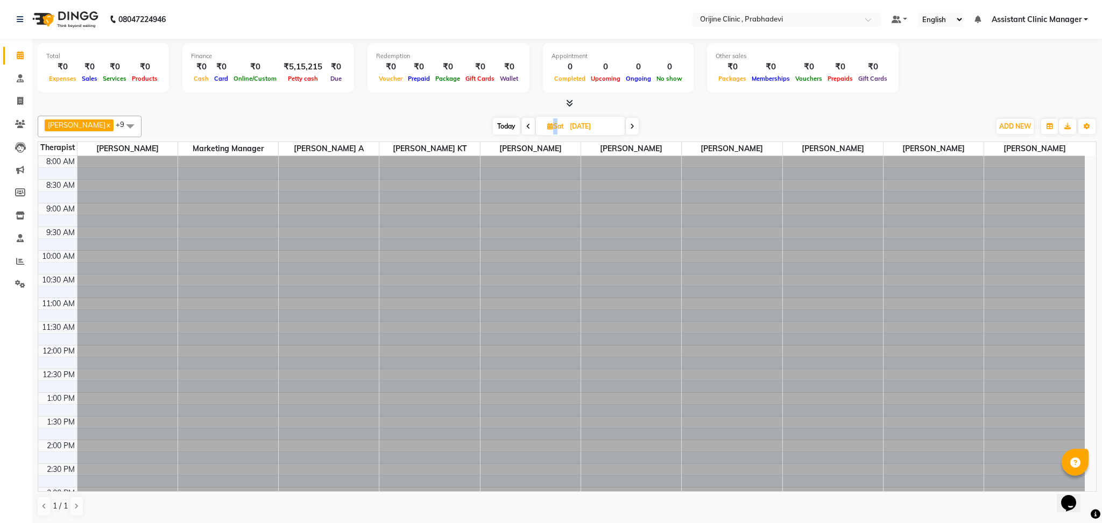
click at [526, 128] on icon at bounding box center [528, 126] width 4 height 6
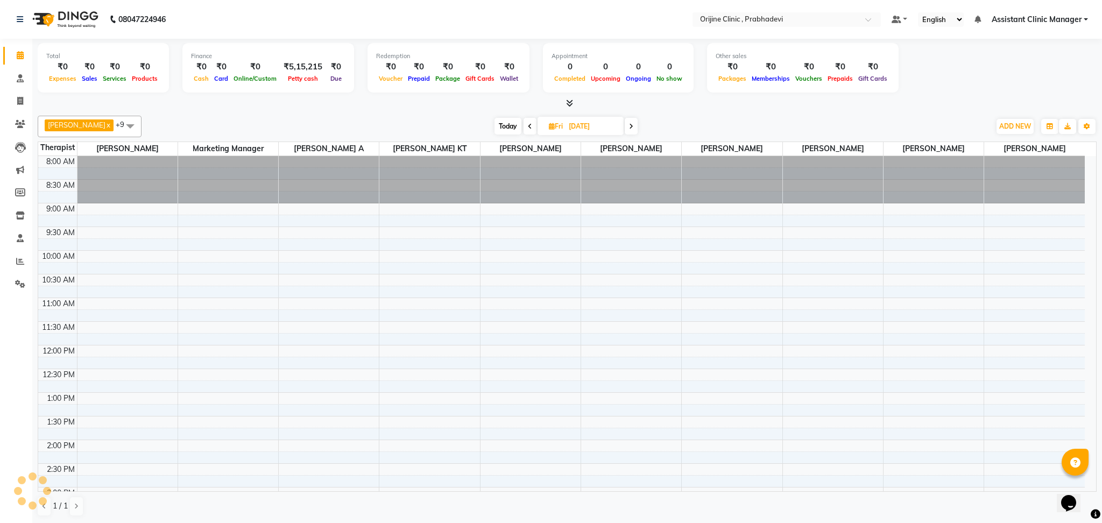
scroll to position [281, 0]
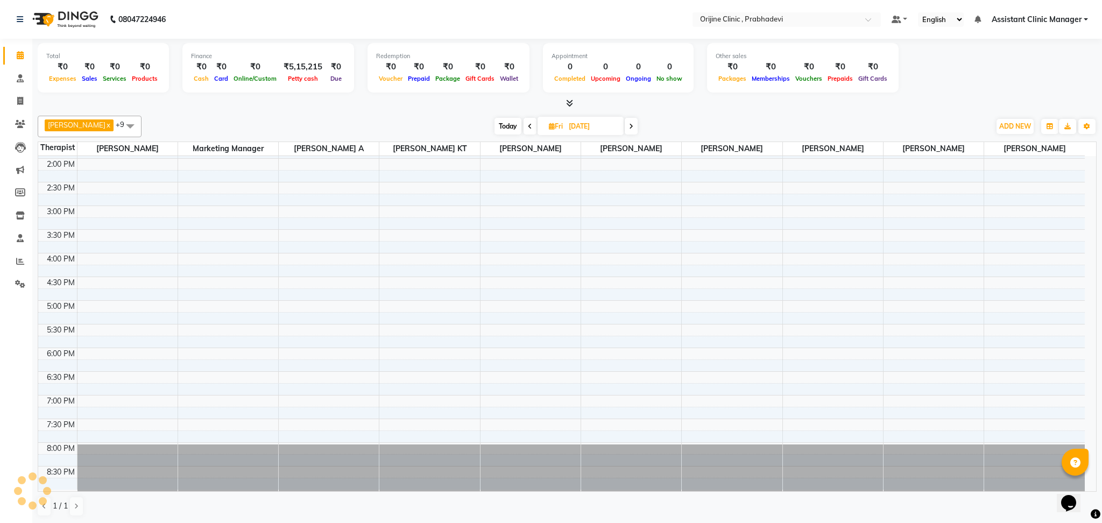
click at [528, 128] on icon at bounding box center [530, 126] width 4 height 6
click at [526, 128] on icon at bounding box center [528, 126] width 4 height 6
click at [525, 128] on icon at bounding box center [527, 126] width 4 height 6
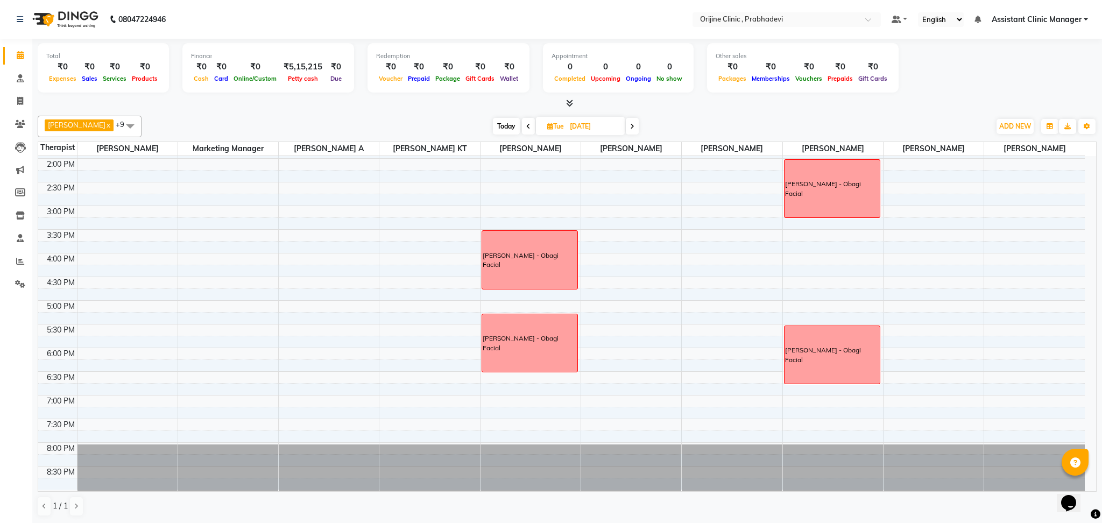
click at [630, 125] on icon at bounding box center [632, 126] width 4 height 6
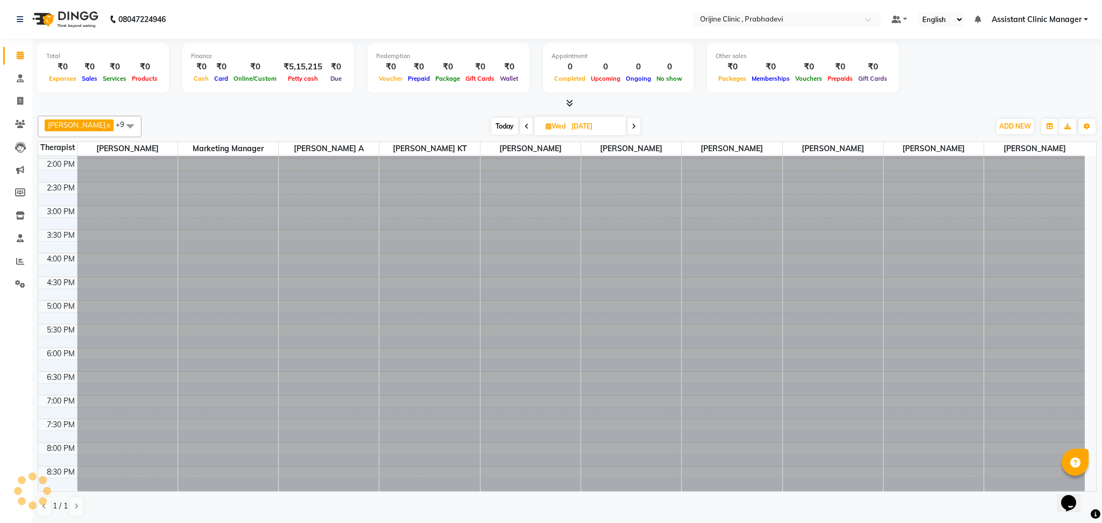
scroll to position [0, 0]
click at [627, 125] on span at bounding box center [633, 126] width 13 height 17
click at [631, 125] on icon at bounding box center [633, 126] width 4 height 6
click at [630, 125] on icon at bounding box center [632, 126] width 4 height 6
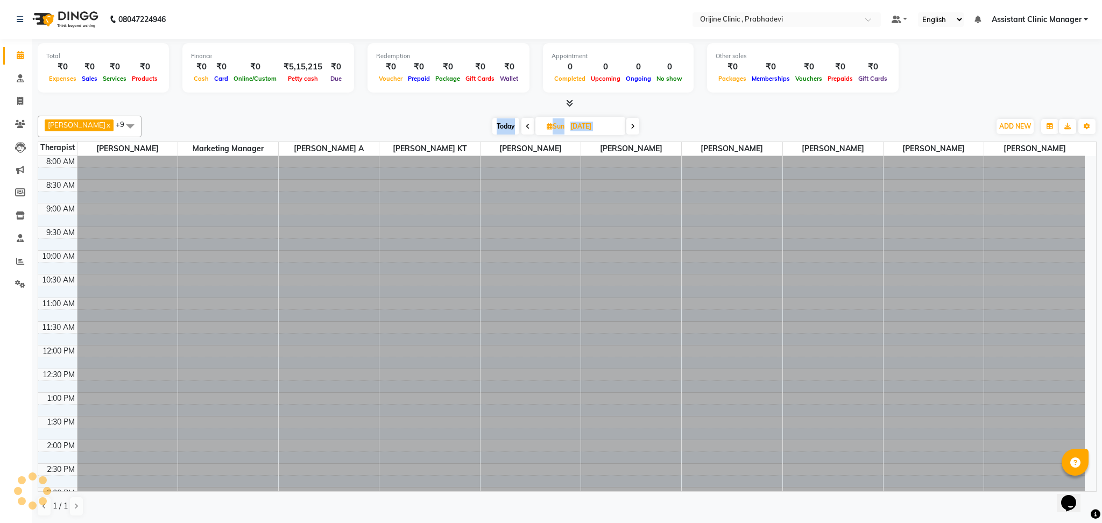
click at [631, 125] on icon at bounding box center [633, 126] width 4 height 6
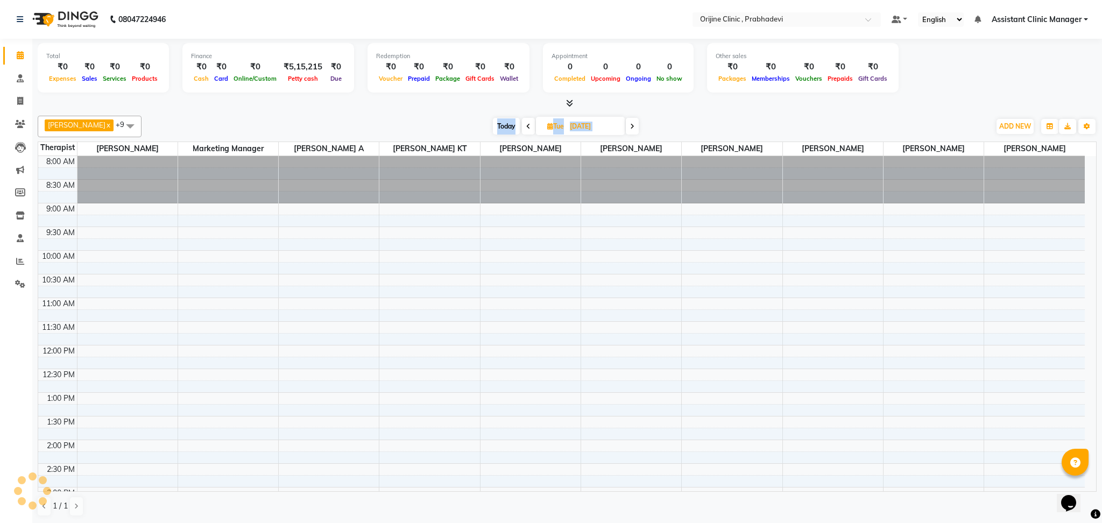
click at [630, 125] on icon at bounding box center [632, 126] width 4 height 6
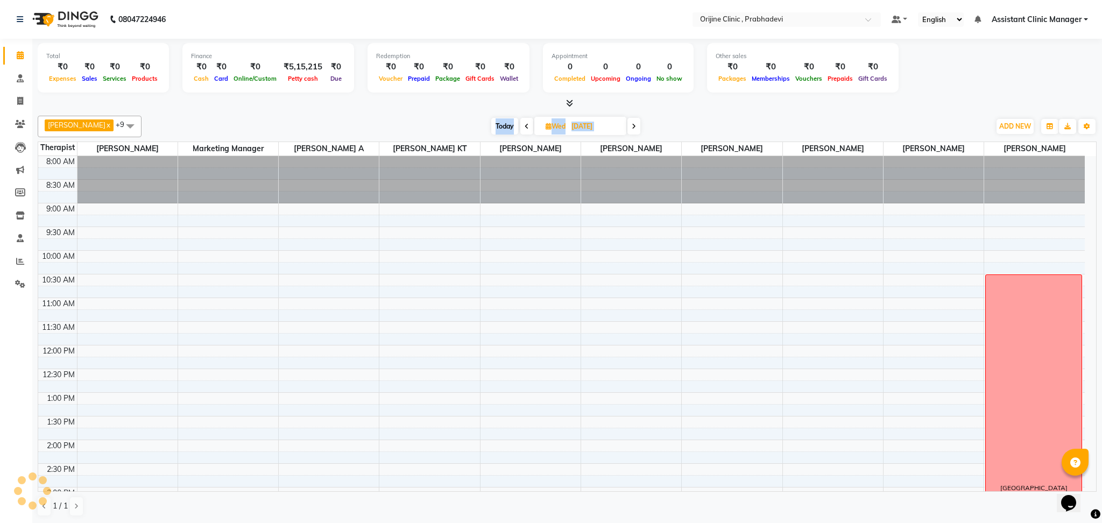
click at [627, 125] on span at bounding box center [633, 126] width 13 height 17
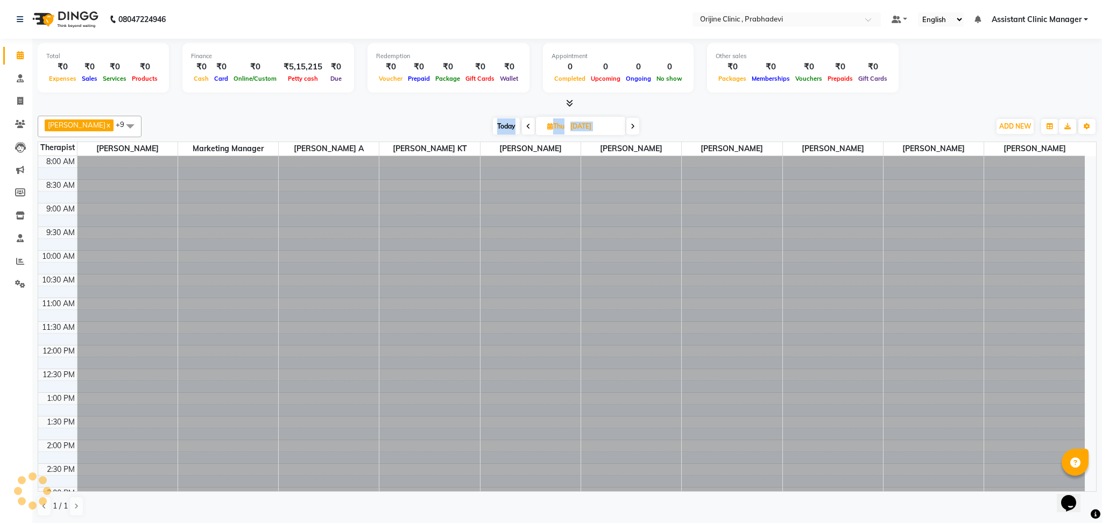
click at [631, 125] on icon at bounding box center [633, 126] width 4 height 6
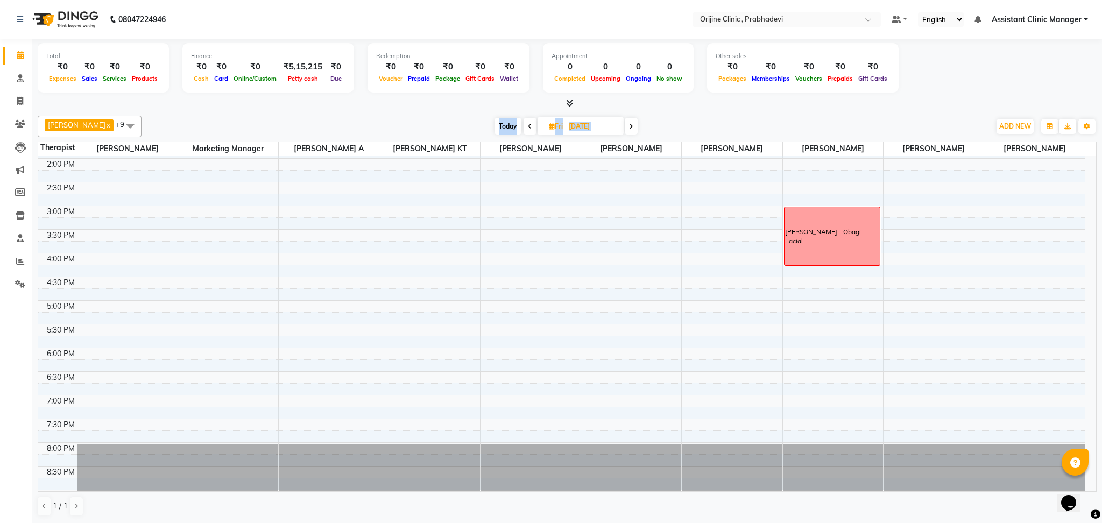
click at [528, 124] on icon at bounding box center [530, 126] width 4 height 6
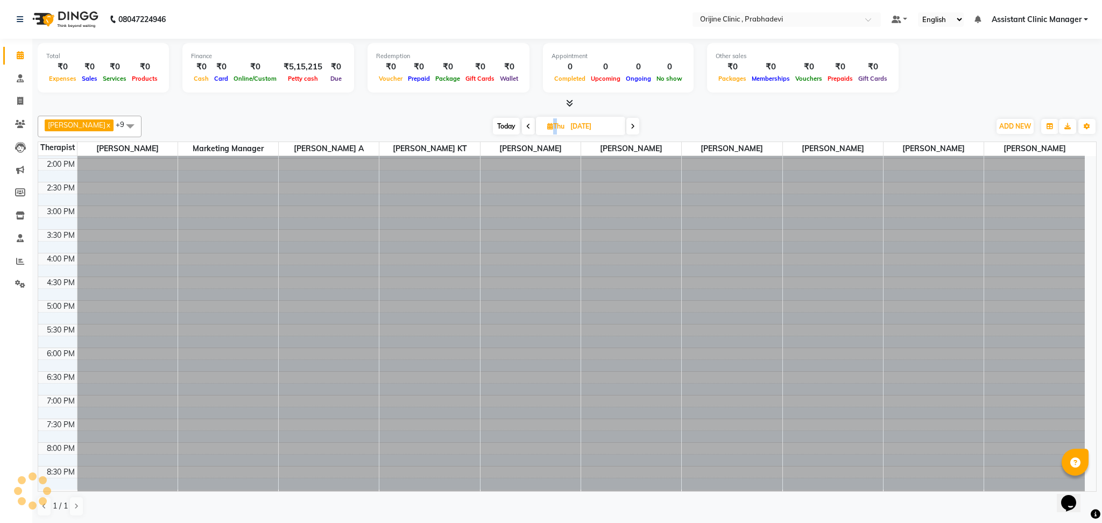
scroll to position [0, 0]
click at [522, 124] on span at bounding box center [528, 126] width 13 height 17
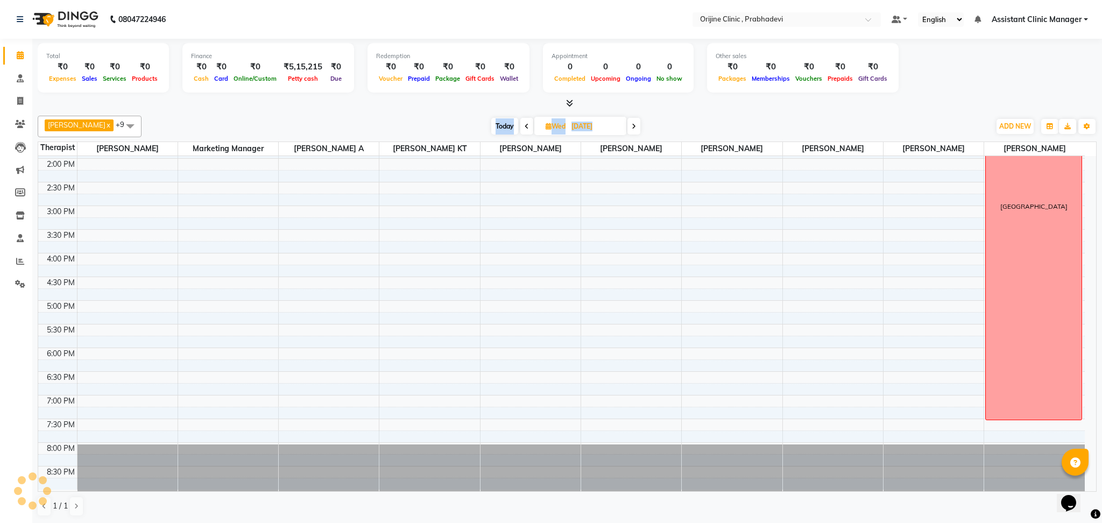
click at [520, 124] on span at bounding box center [526, 126] width 13 height 17
click at [522, 124] on span at bounding box center [528, 126] width 13 height 17
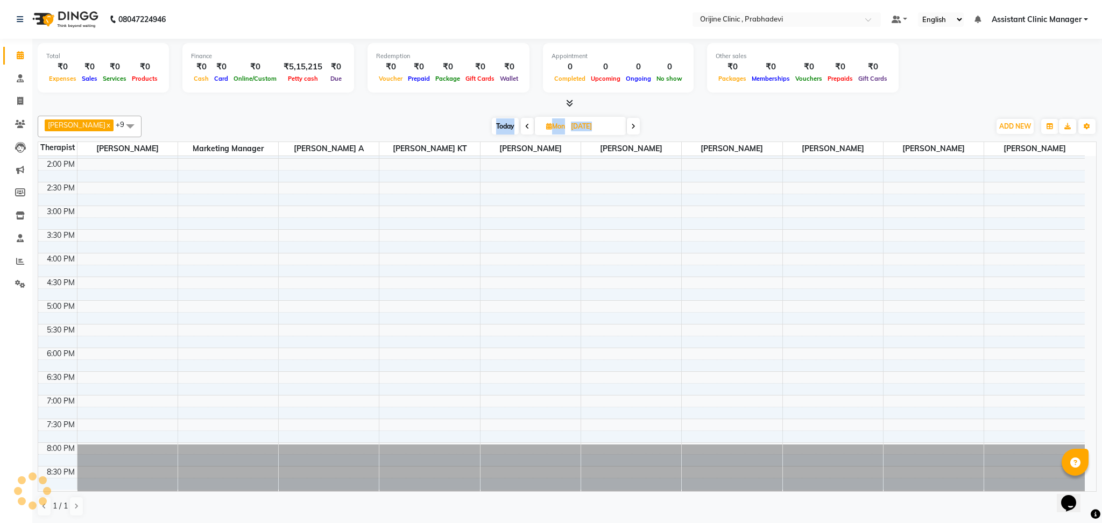
click at [521, 124] on span at bounding box center [527, 126] width 13 height 17
click at [522, 124] on span at bounding box center [528, 126] width 13 height 17
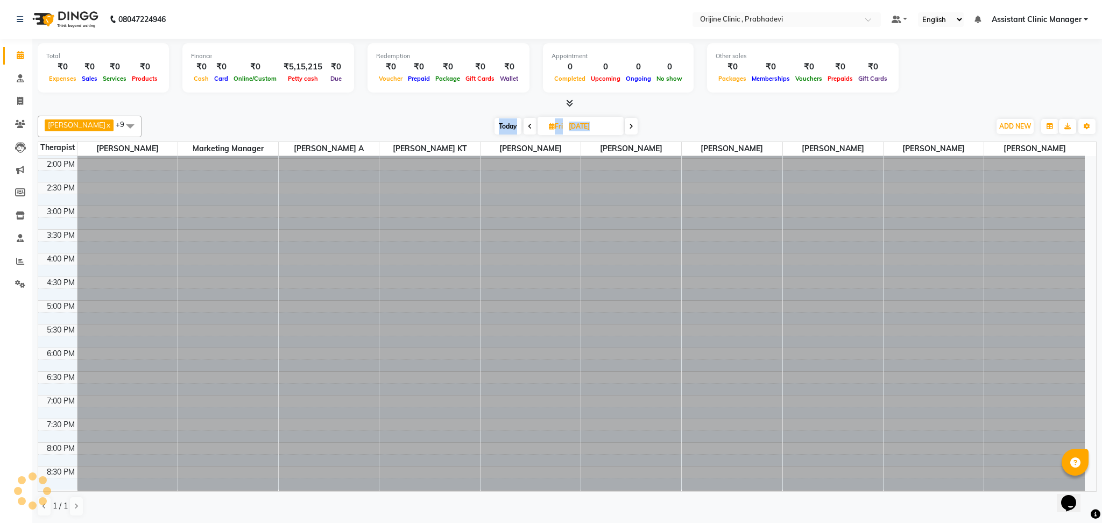
scroll to position [0, 0]
click at [528, 124] on icon at bounding box center [530, 126] width 4 height 6
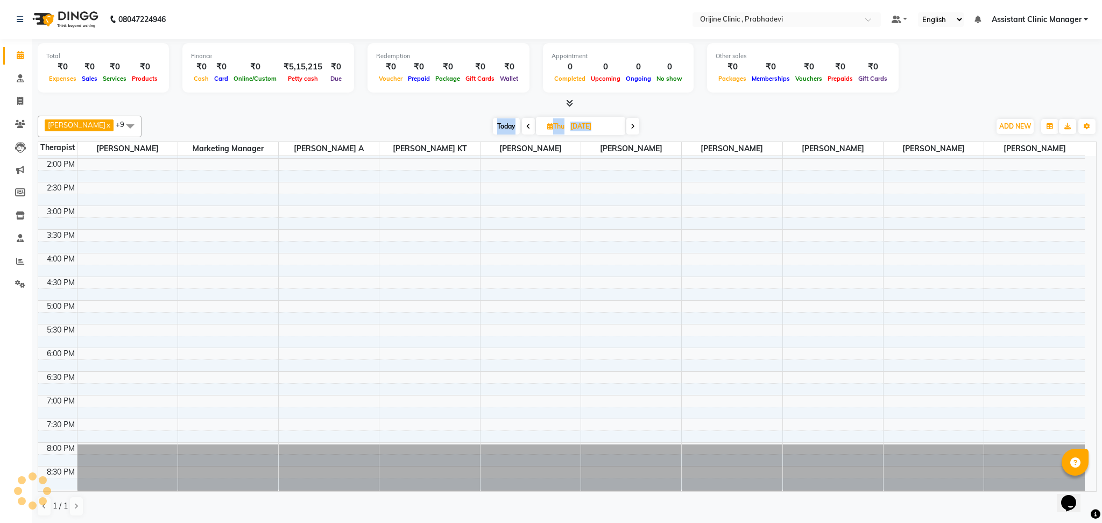
click at [522, 124] on span at bounding box center [528, 126] width 13 height 17
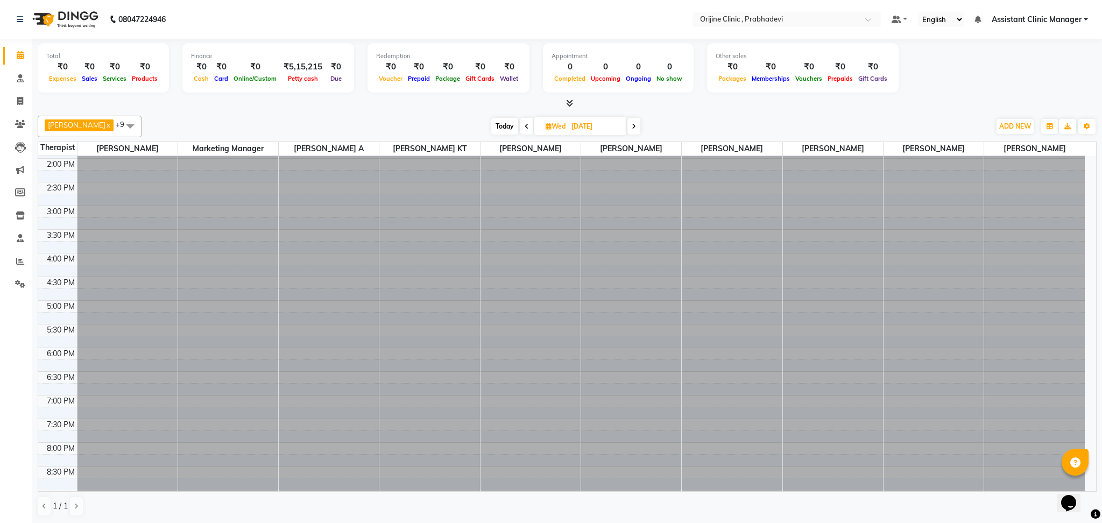
click at [520, 124] on span at bounding box center [526, 126] width 13 height 17
click at [522, 124] on span at bounding box center [528, 126] width 13 height 17
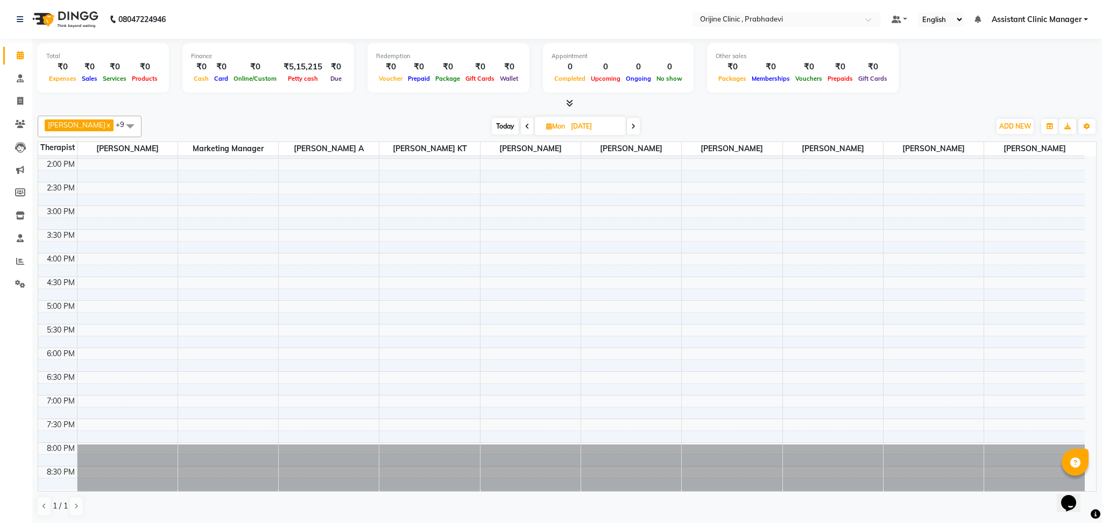
click at [627, 128] on span at bounding box center [633, 126] width 13 height 17
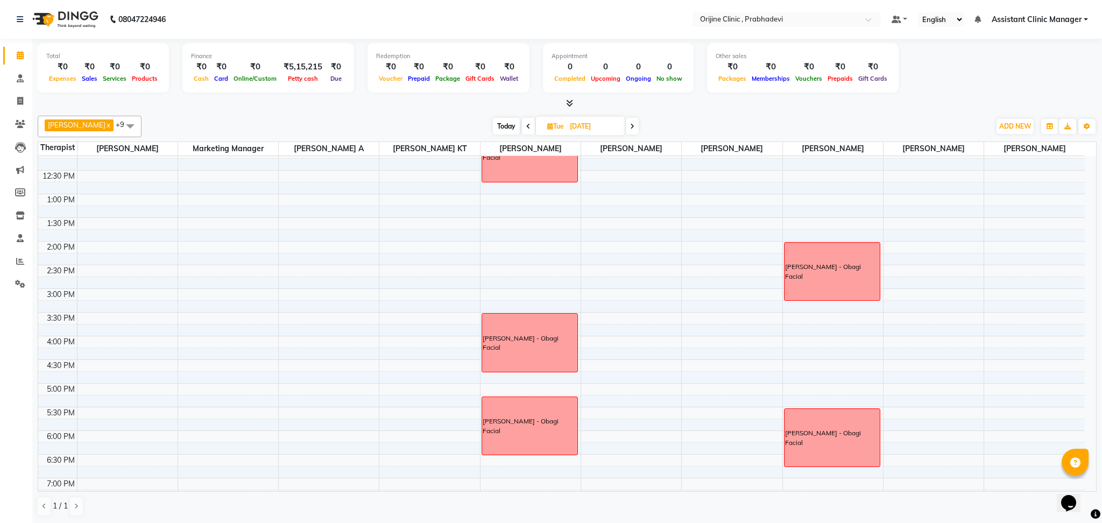
scroll to position [203, 0]
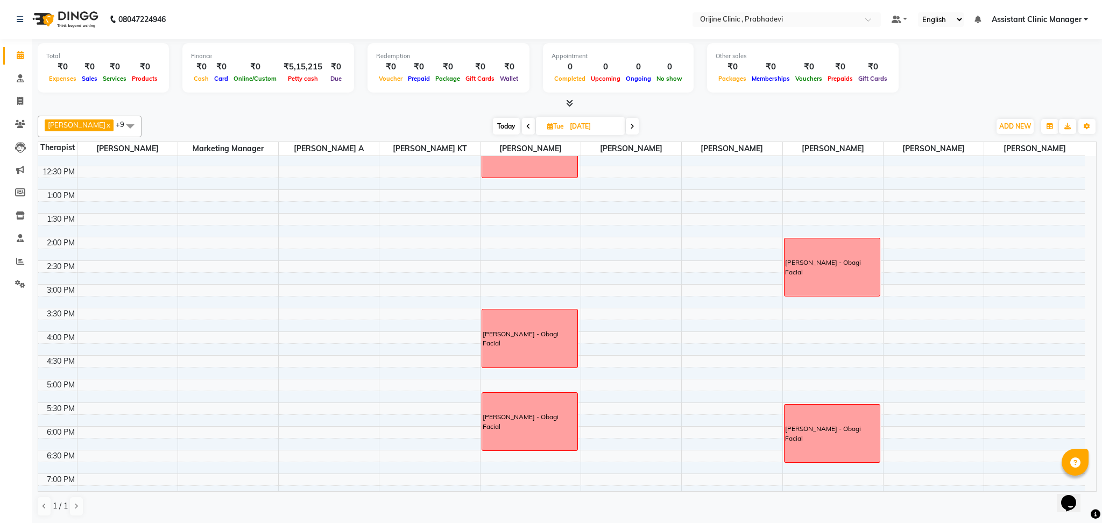
click at [672, 112] on div "[PERSON_NAME] x [PERSON_NAME] x [PERSON_NAME] [PERSON_NAME] A x [PERSON_NAME] x…" at bounding box center [567, 315] width 1059 height 409
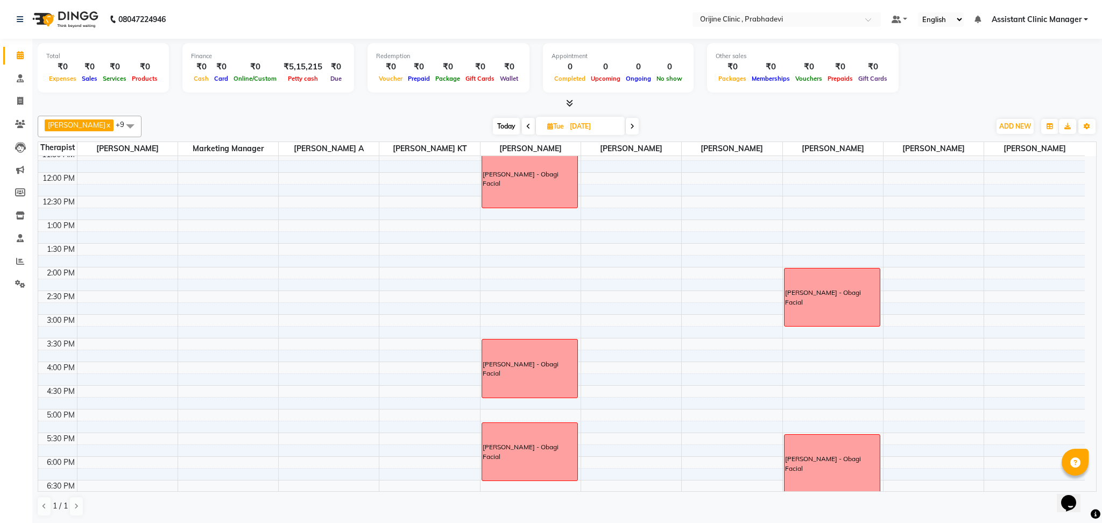
scroll to position [166, 0]
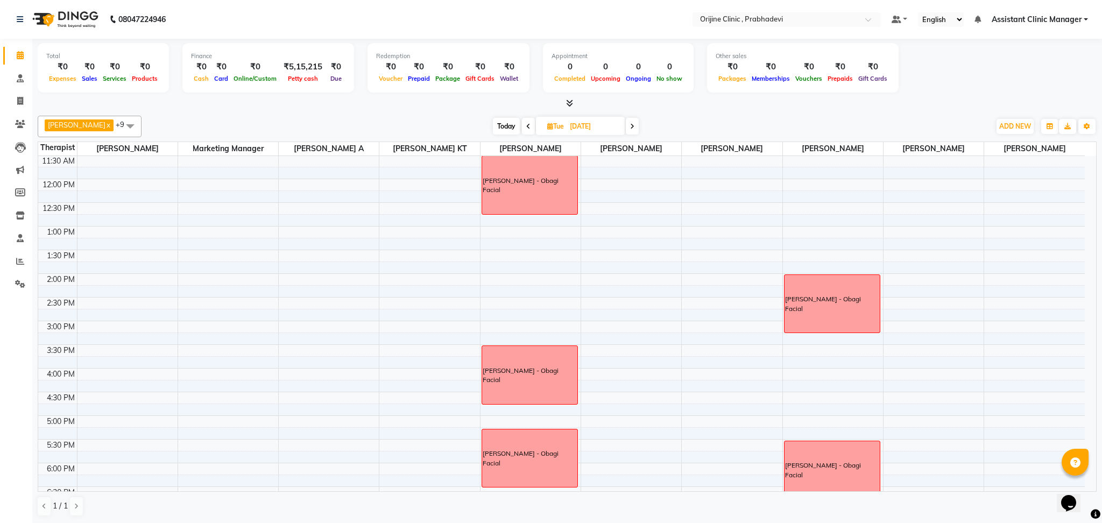
click at [526, 125] on icon at bounding box center [528, 126] width 4 height 6
type input "[DATE]"
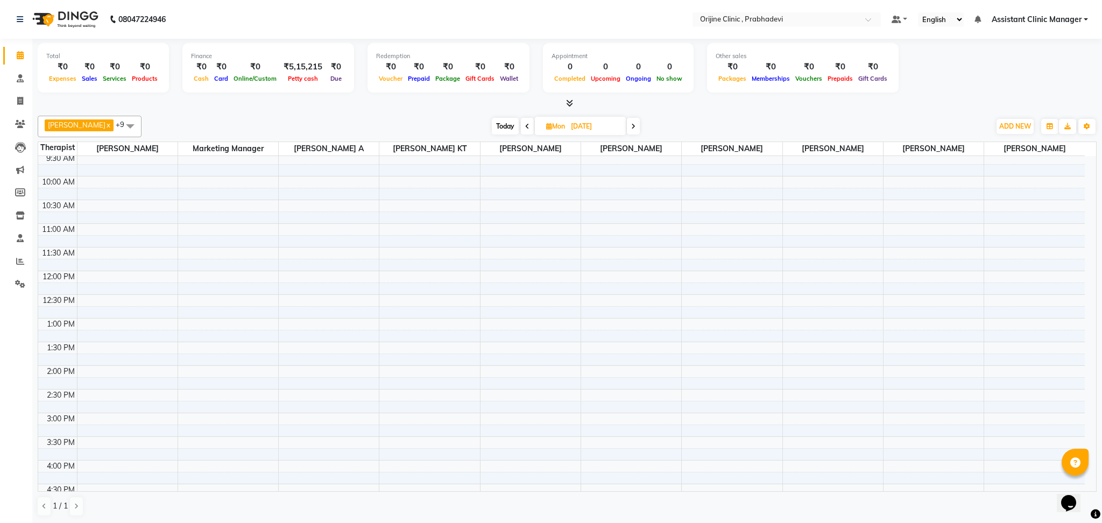
scroll to position [0, 0]
